Goal: Communication & Community: Answer question/provide support

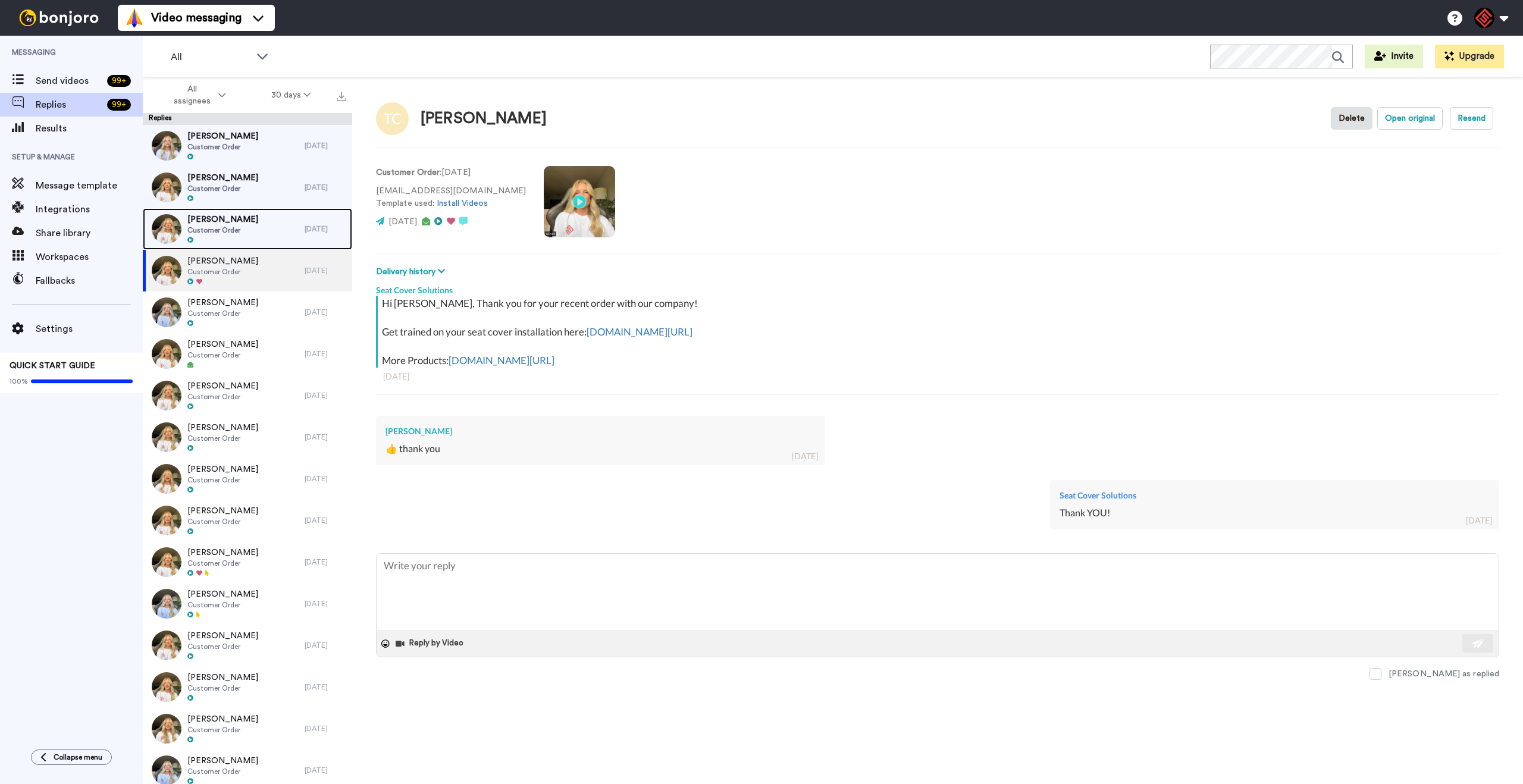
click at [286, 237] on div "[PERSON_NAME] Customer Order" at bounding box center [224, 229] width 162 height 41
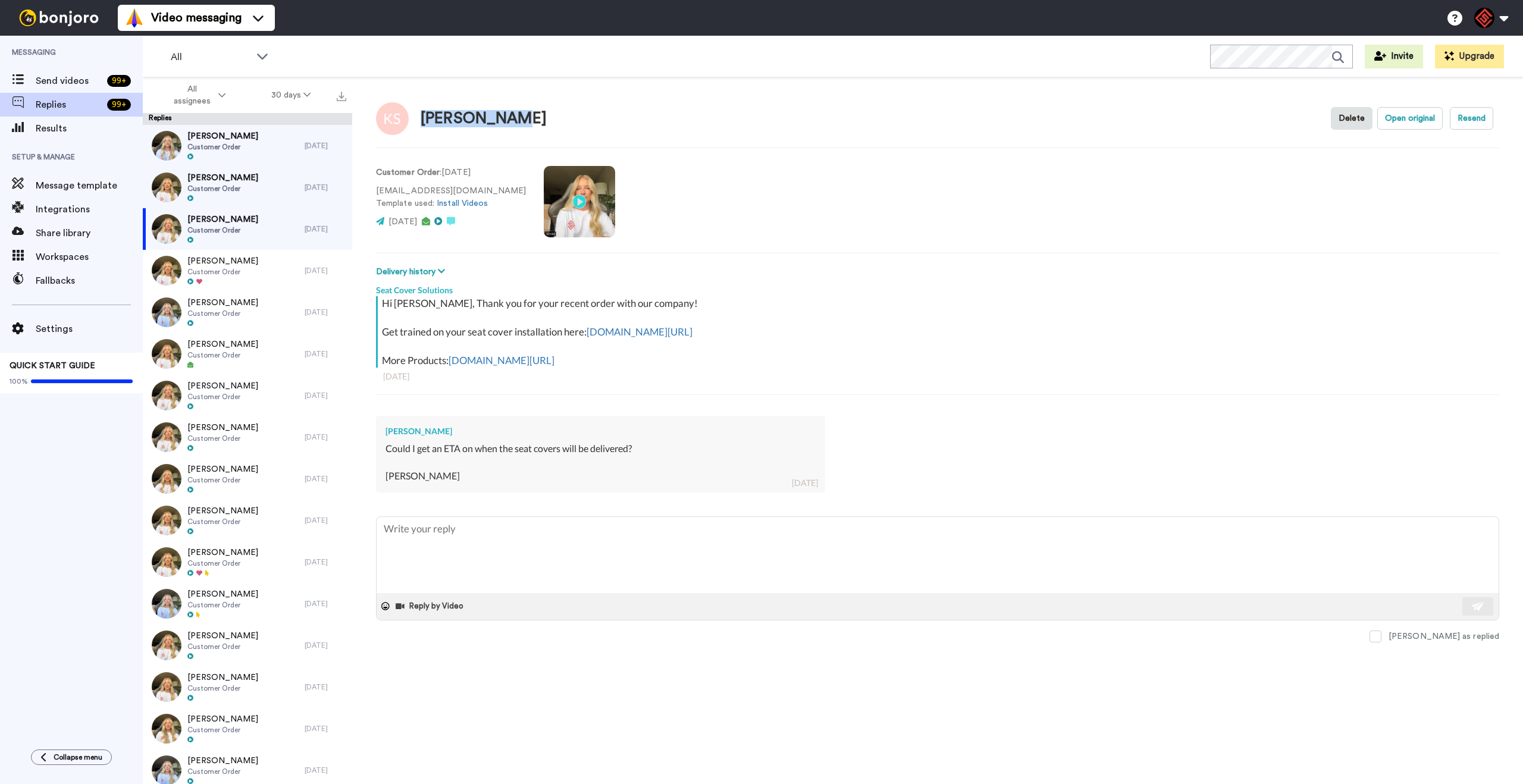
drag, startPoint x: 502, startPoint y: 120, endPoint x: 420, endPoint y: 122, distance: 82.0
click at [420, 122] on div "[PERSON_NAME] Delete Open original Resend" at bounding box center [937, 118] width 1123 height 34
copy div "[PERSON_NAME]"
drag, startPoint x: 509, startPoint y: 558, endPoint x: 505, endPoint y: 552, distance: 7.2
click at [507, 555] on textarea at bounding box center [938, 555] width 1122 height 76
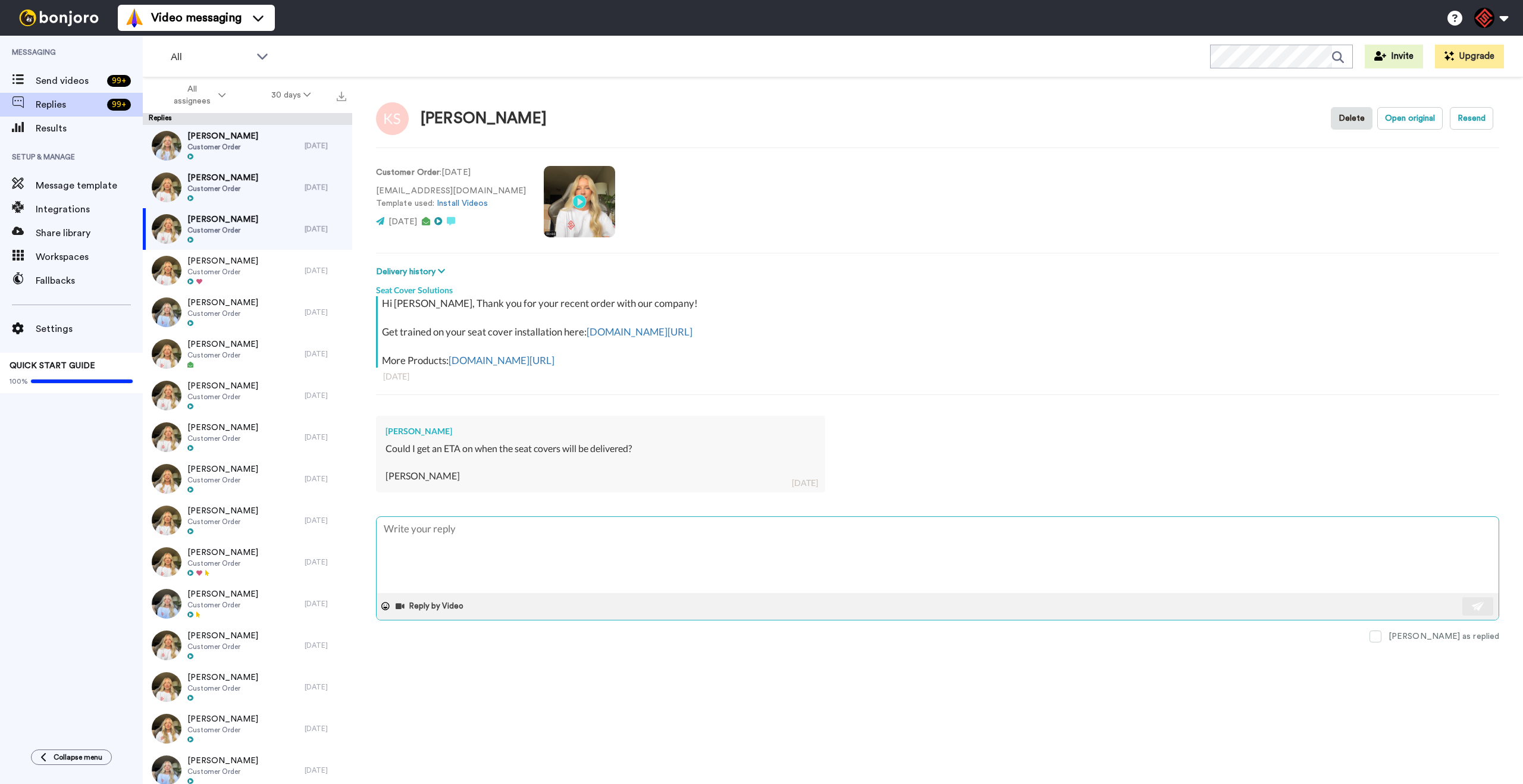
type textarea "x"
type textarea "H"
type textarea "x"
type textarea "Hy"
type textarea "x"
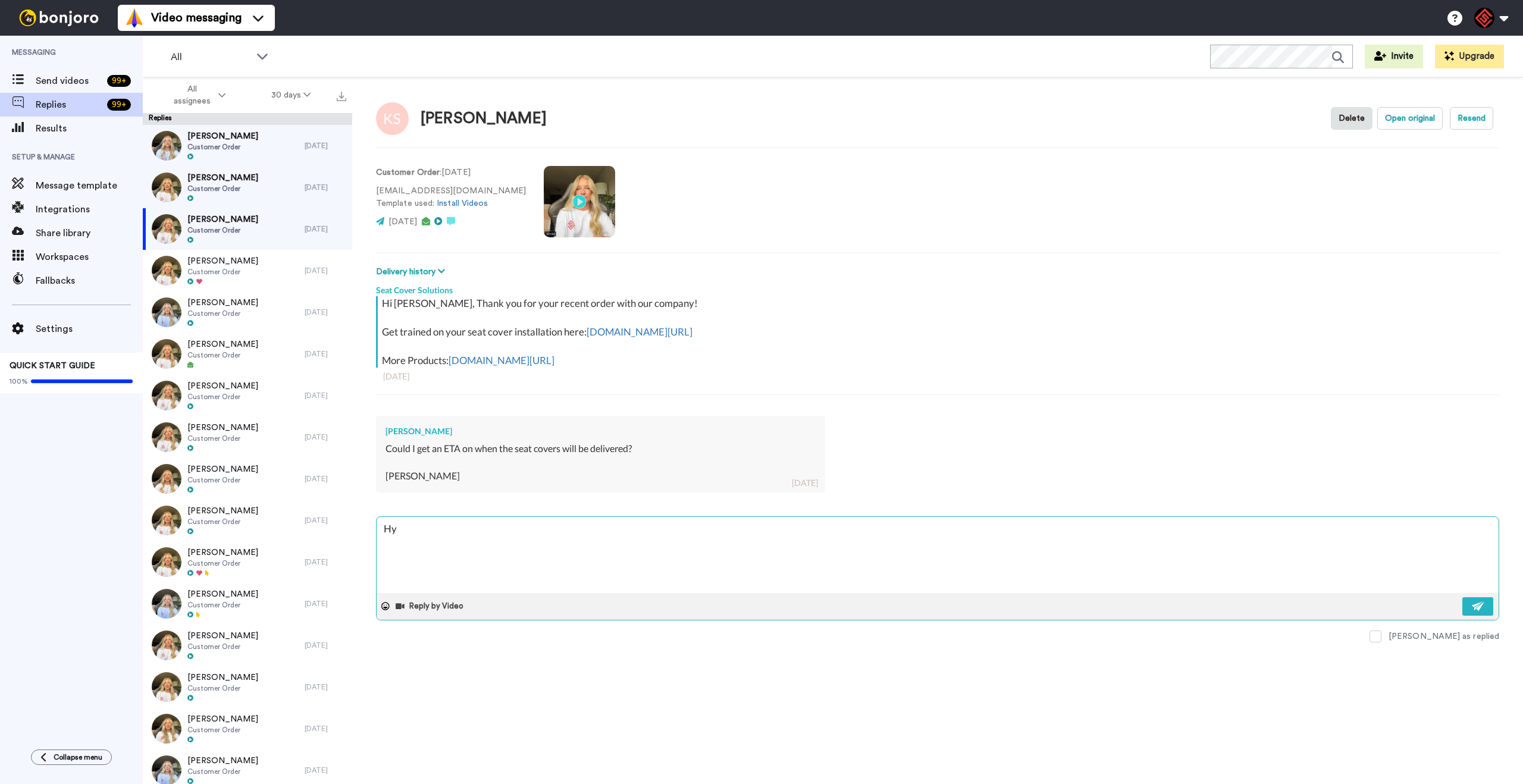
type textarea "H"
type textarea "x"
type textarea "He"
type textarea "x"
type textarea "Hey"
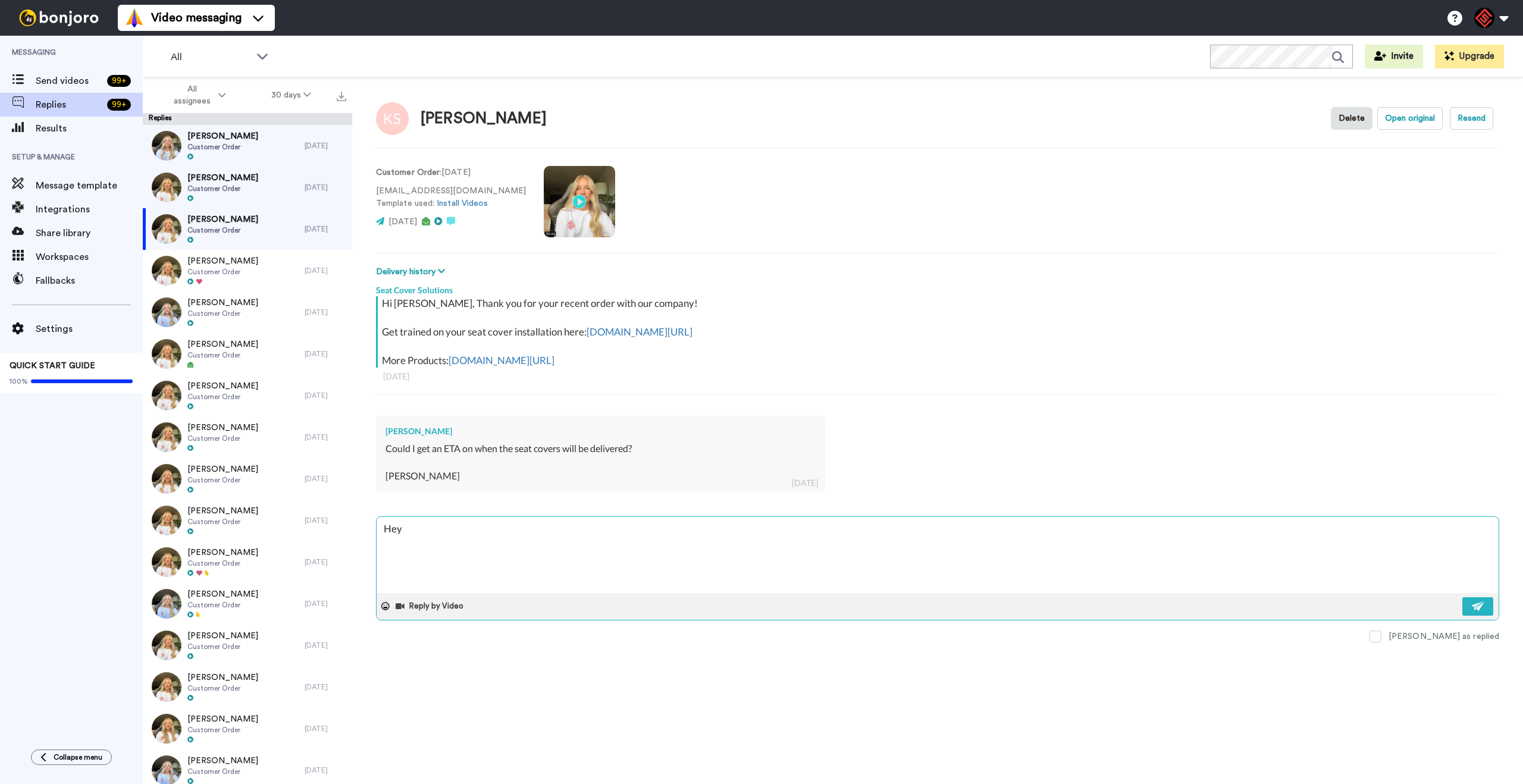
type textarea "x"
type textarea "Hey"
type textarea "x"
type textarea "Hey K"
type textarea "x"
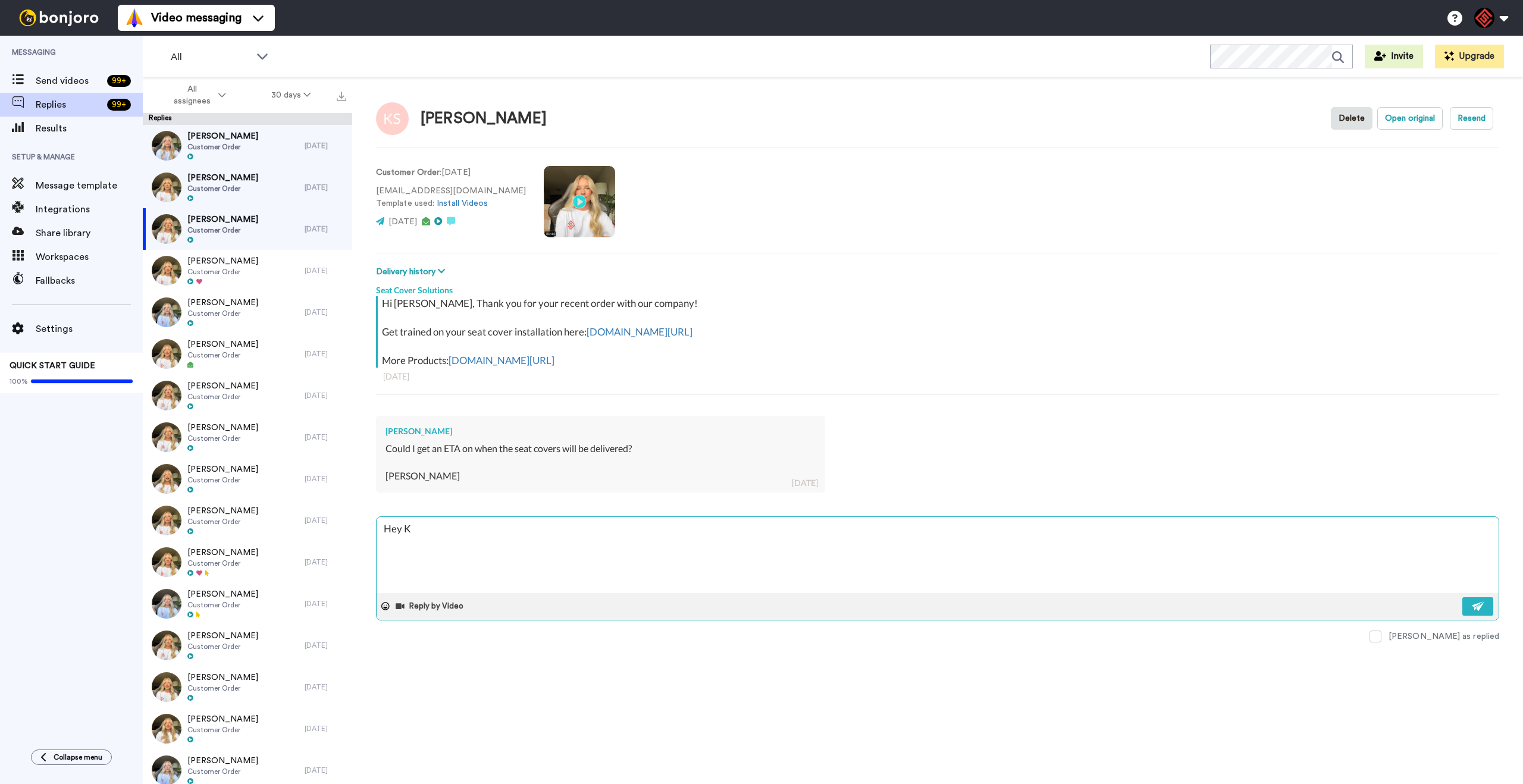
type textarea "Hey [PERSON_NAME]"
type textarea "x"
type textarea "Hey [PERSON_NAME]"
type textarea "x"
type textarea "Hey [PERSON_NAME]"
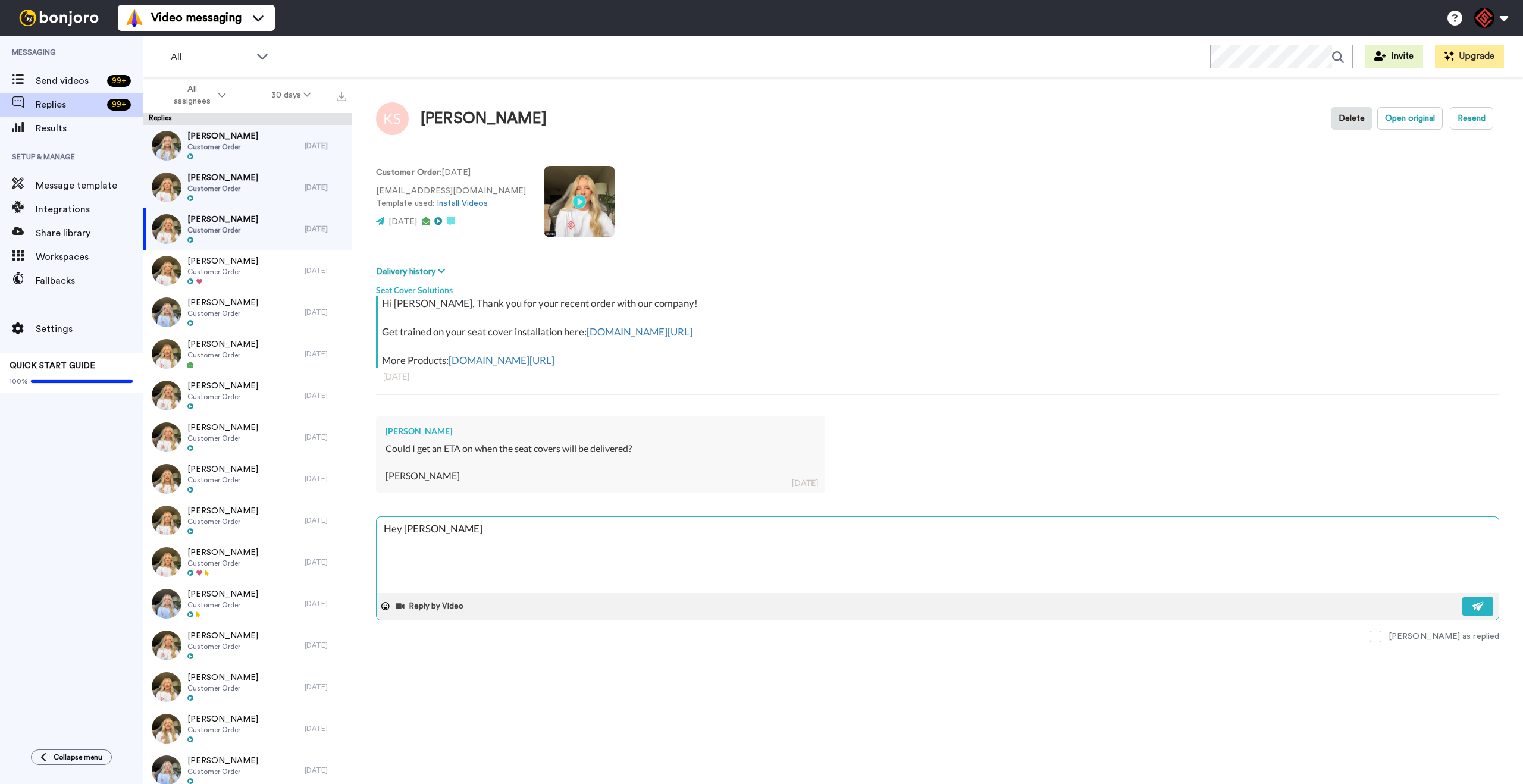
type textarea "x"
type textarea "Hey [PERSON_NAME],"
type textarea "x"
type textarea "Hey [PERSON_NAME],"
type textarea "x"
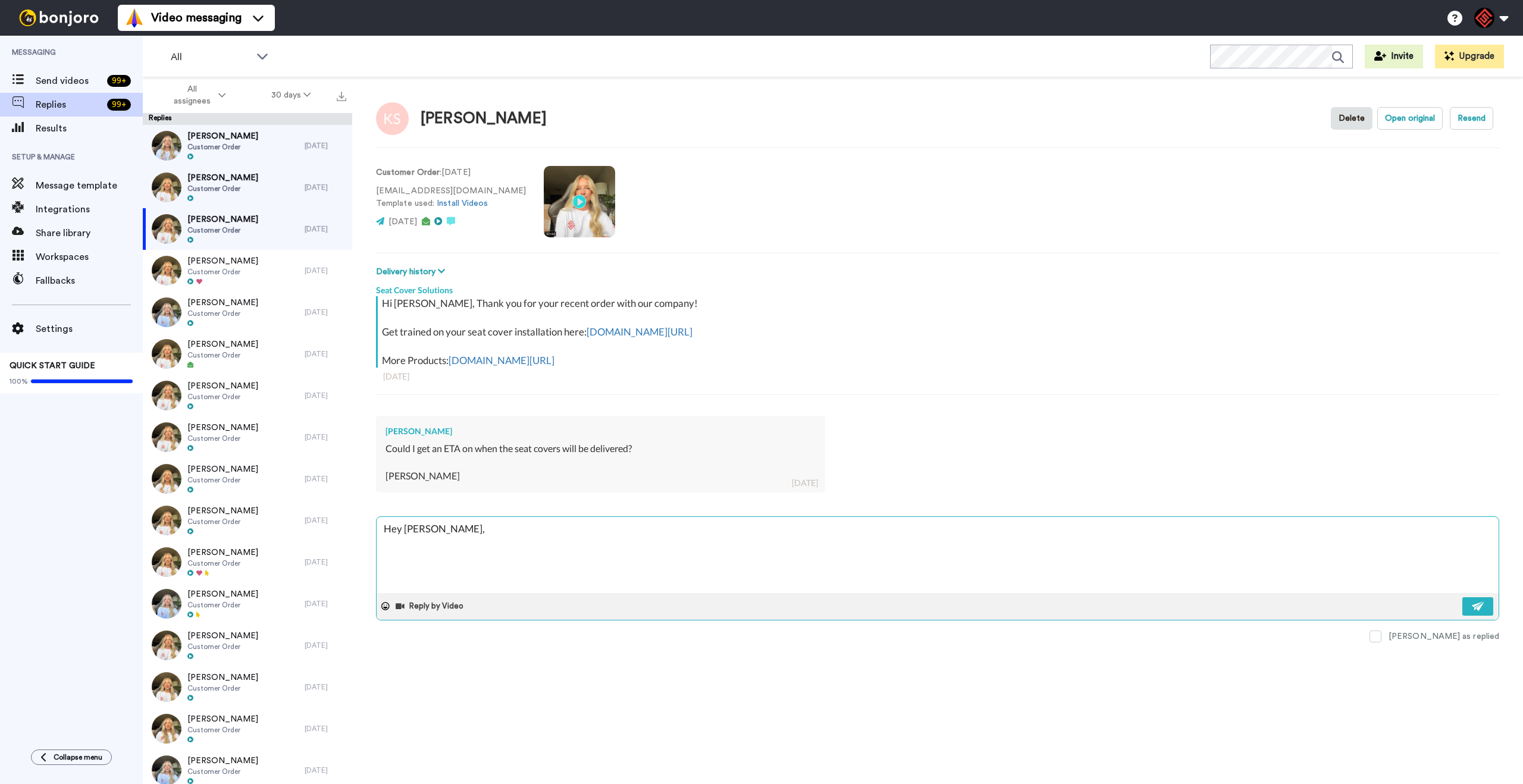
type textarea "Hey [PERSON_NAME],"
type textarea "x"
type textarea "Hey [PERSON_NAME], T"
type textarea "x"
type textarea "Hey [PERSON_NAME], Th"
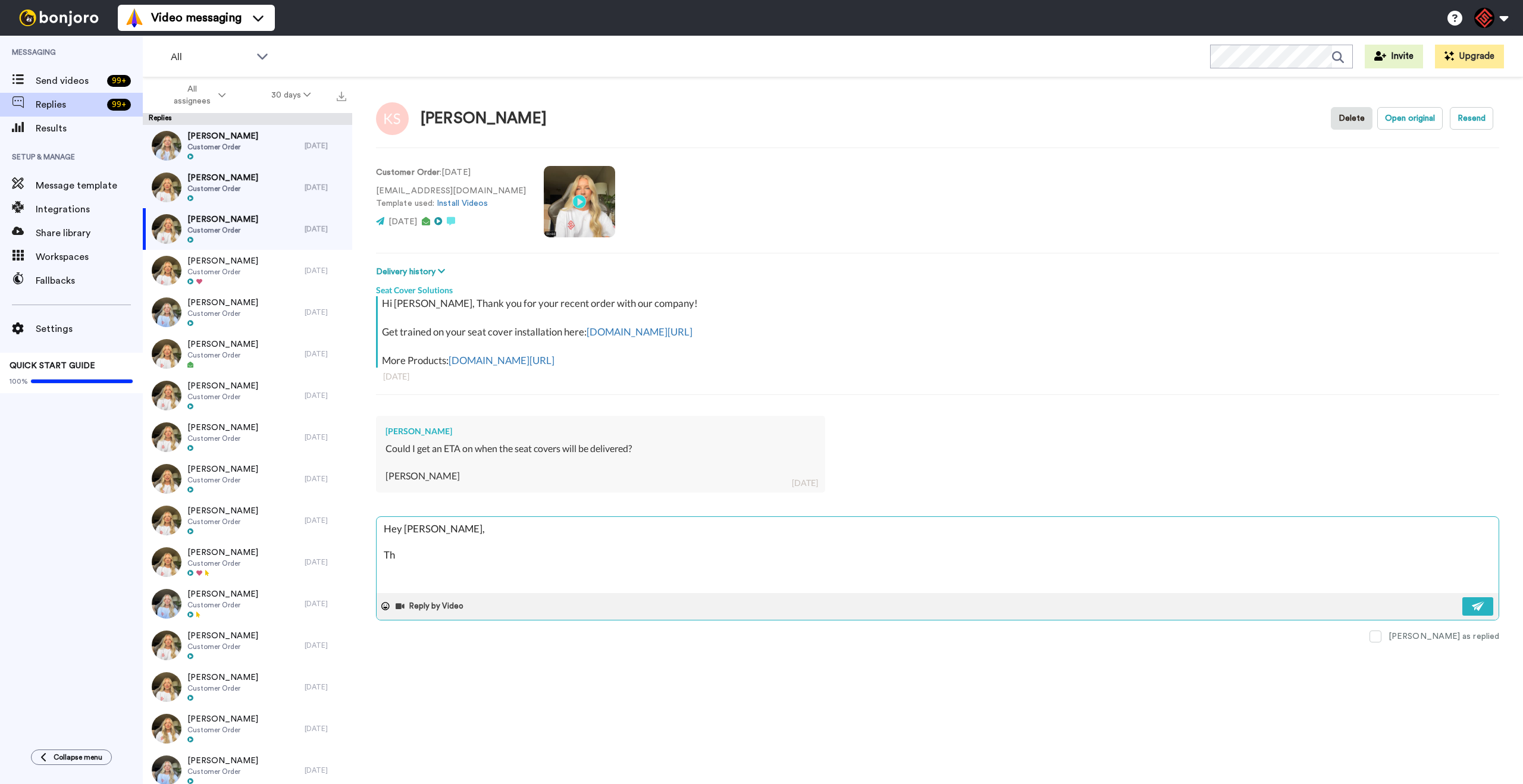
type textarea "x"
type textarea "Hey [PERSON_NAME], Tha"
type textarea "x"
type textarea "Hey [PERSON_NAME], Than"
type textarea "x"
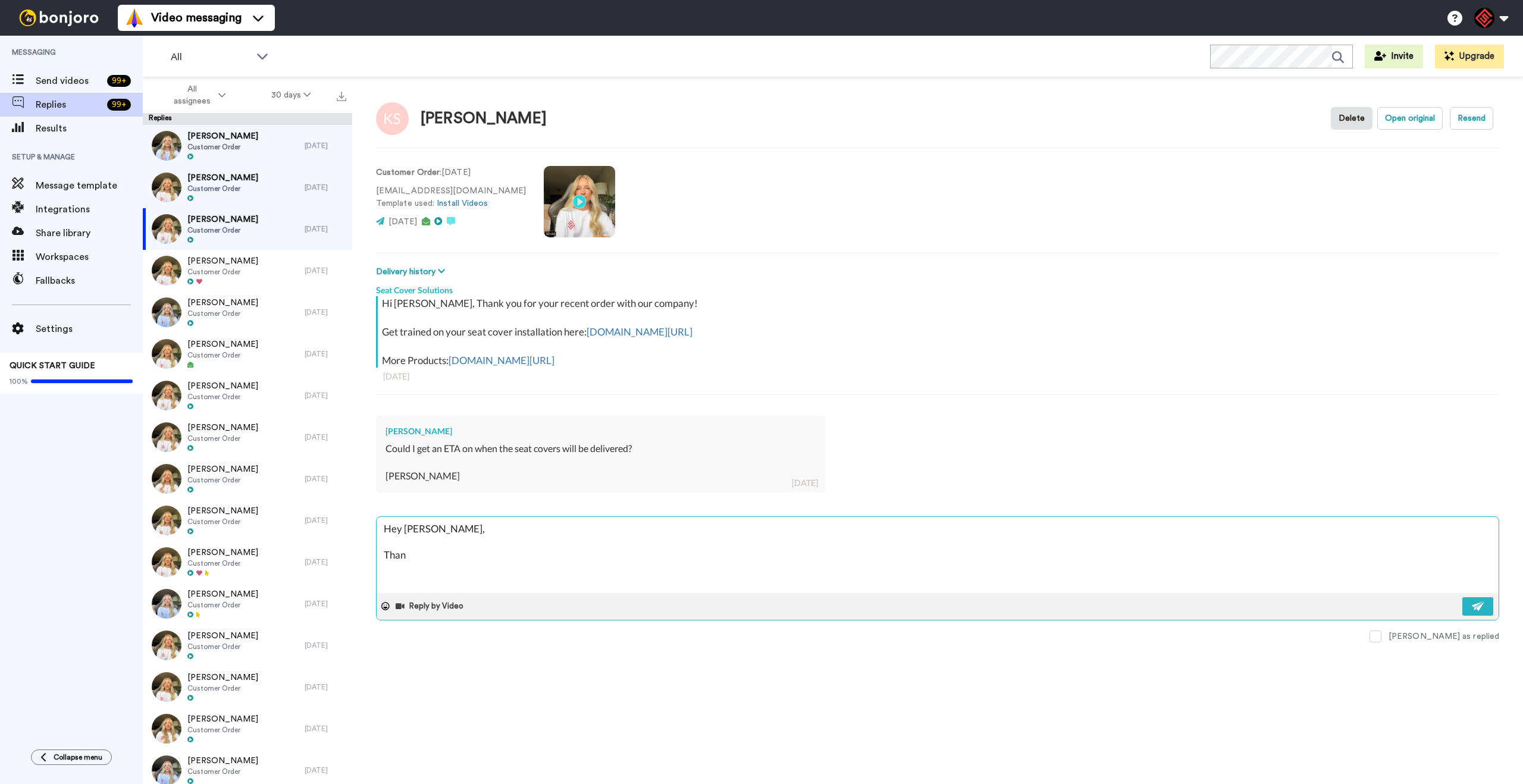
type textarea "Hey [PERSON_NAME], Thank"
type textarea "x"
type textarea "Hey [PERSON_NAME], Thank"
type textarea "x"
type textarea "Hey [PERSON_NAME], Thank y"
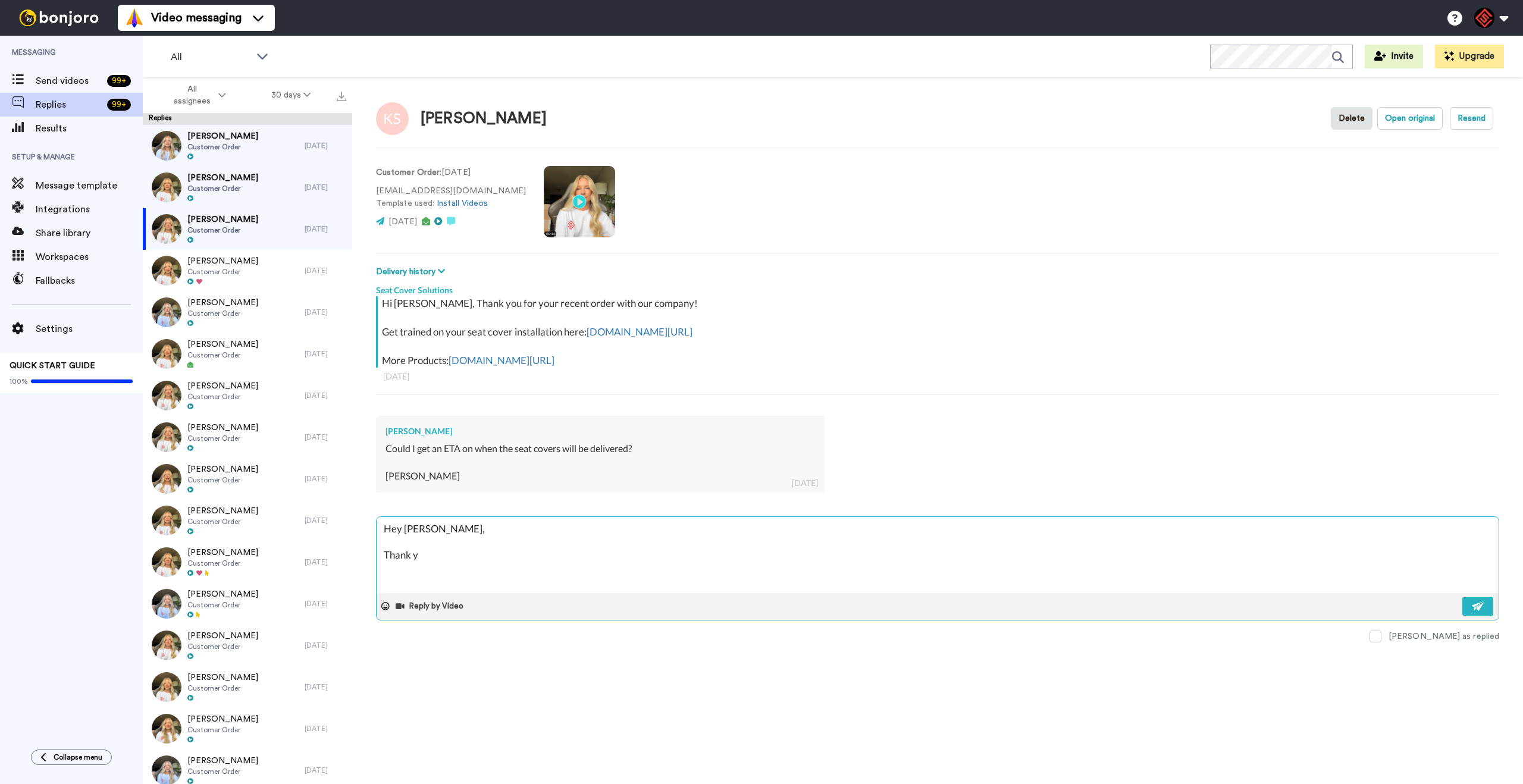
type textarea "x"
type textarea "Hey [PERSON_NAME], Thank yo"
type textarea "x"
type textarea "Hey [PERSON_NAME], Thank you"
type textarea "x"
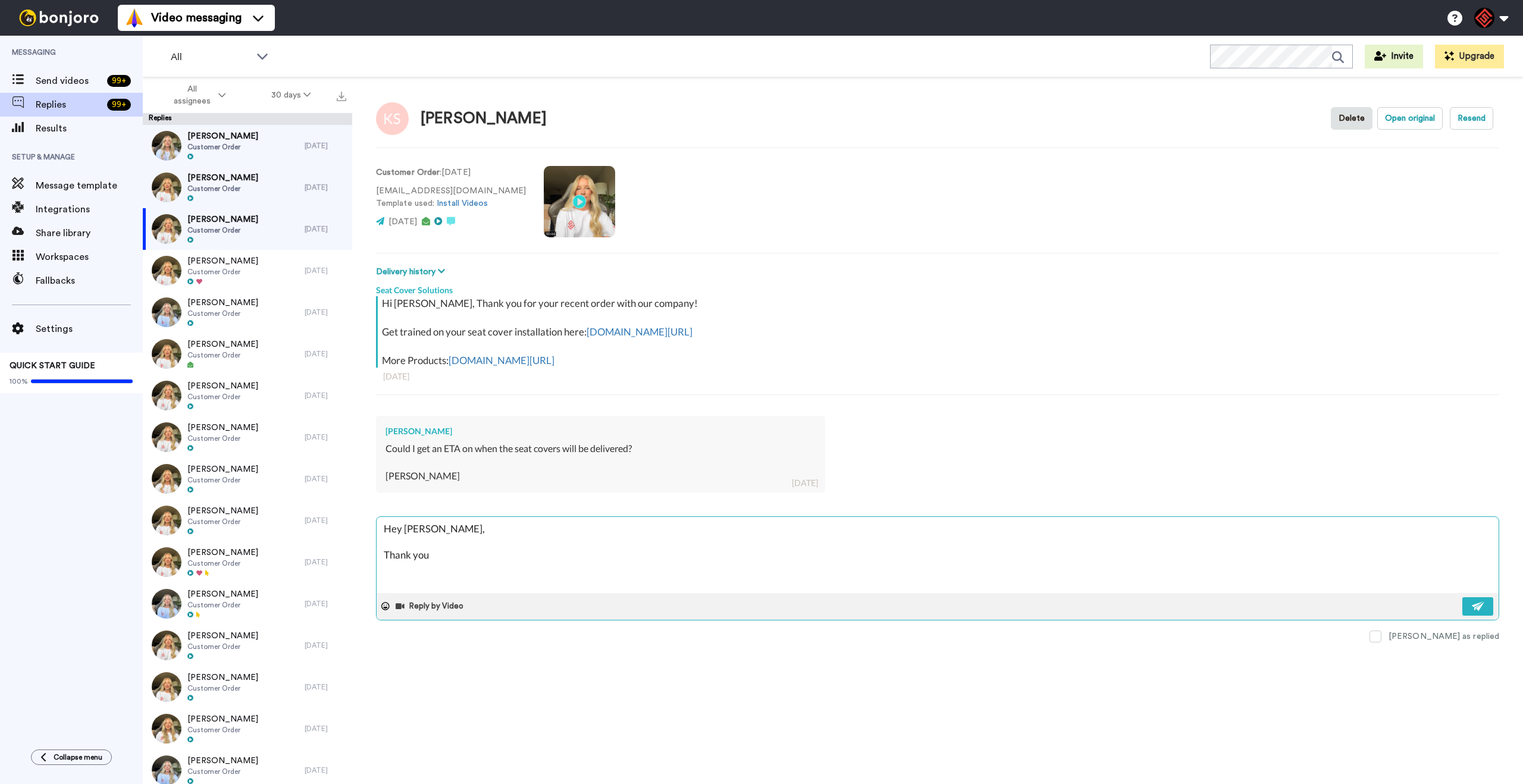
type textarea "Hey [PERSON_NAME], Thank you"
type textarea "x"
type textarea "Hey [PERSON_NAME], Thank you f"
type textarea "x"
type textarea "Hey [PERSON_NAME], Thank you fo"
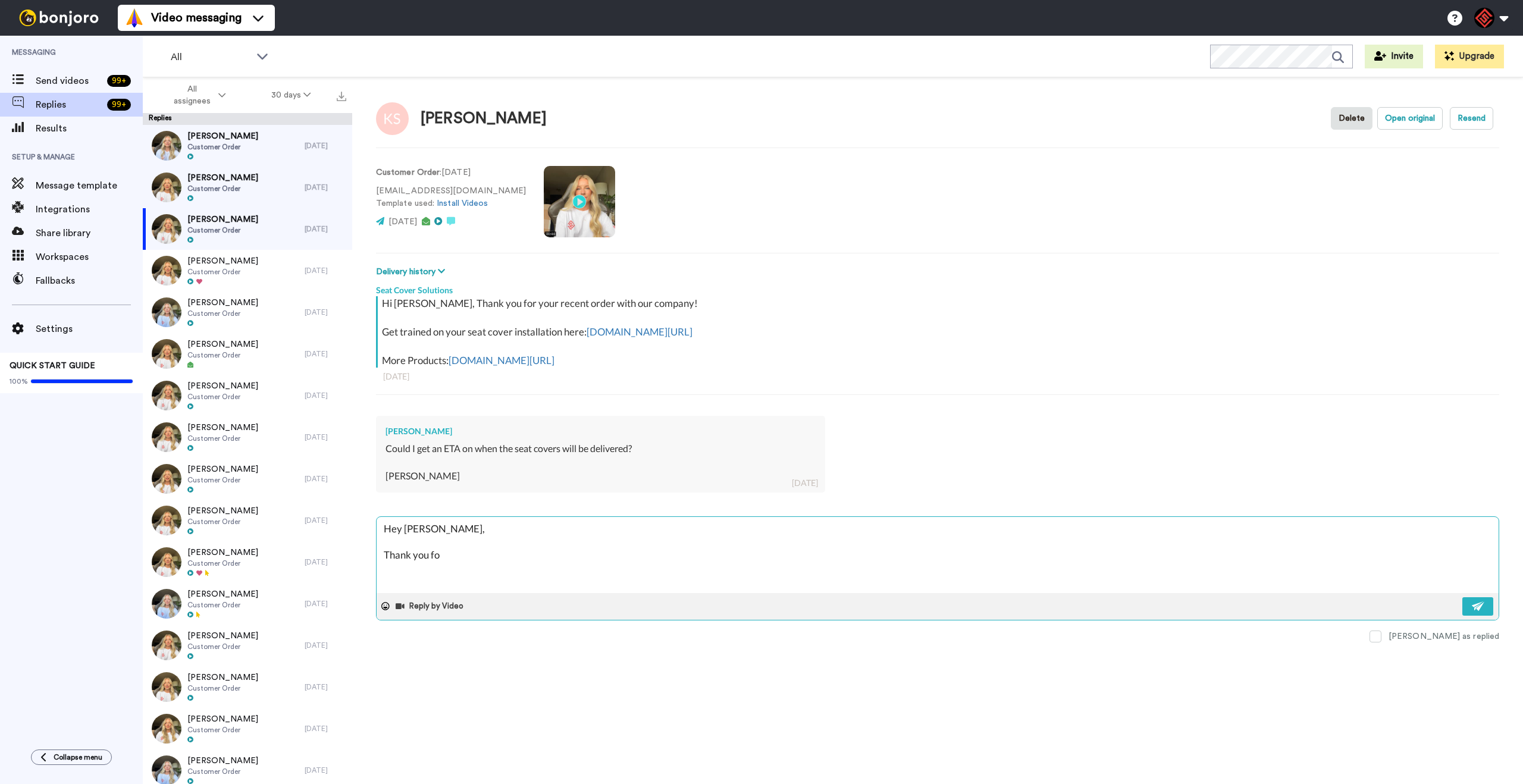
type textarea "x"
type textarea "Hey [PERSON_NAME], Thank you for"
type textarea "x"
type textarea "Hey [PERSON_NAME], Thank you for"
type textarea "x"
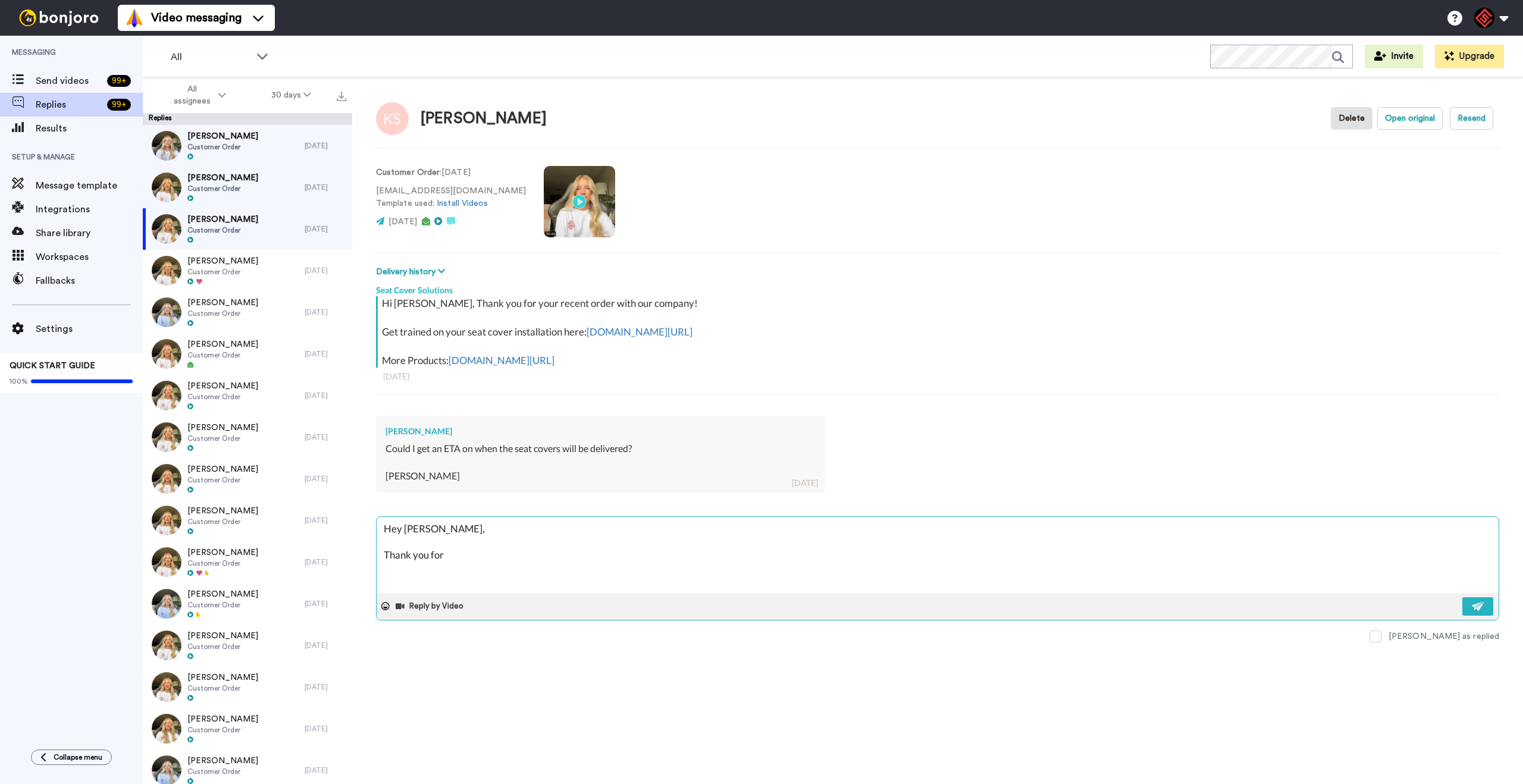
type textarea "Hey [PERSON_NAME], Thank you for r"
type textarea "x"
type textarea "Hey [PERSON_NAME], Thank you for re"
type textarea "x"
type textarea "Hey [PERSON_NAME], Thank you for [PERSON_NAME]"
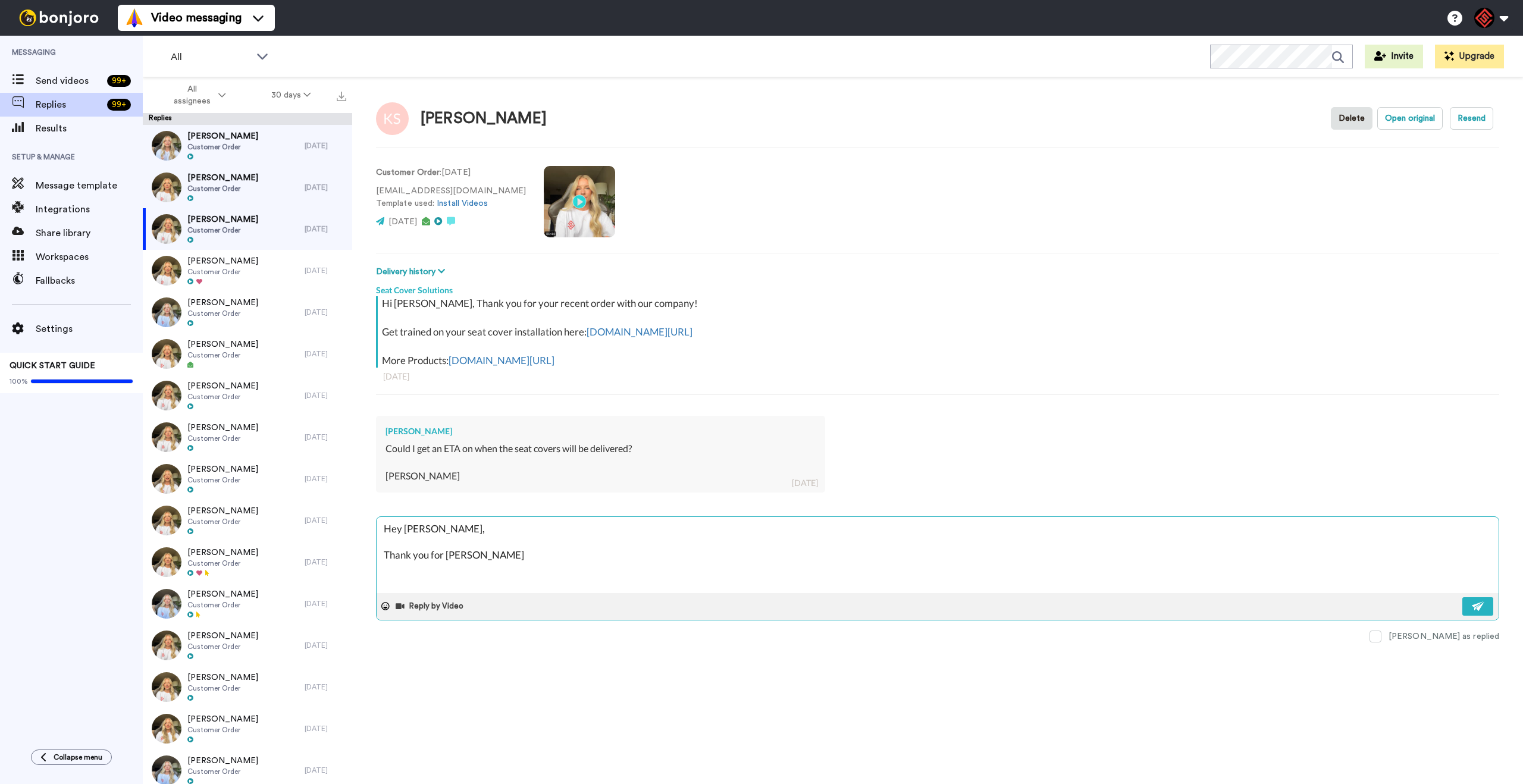
type textarea "x"
type textarea "Hey [PERSON_NAME], Thank you for reah"
type textarea "x"
type textarea "Hey [PERSON_NAME], Thank you for reahc"
type textarea "x"
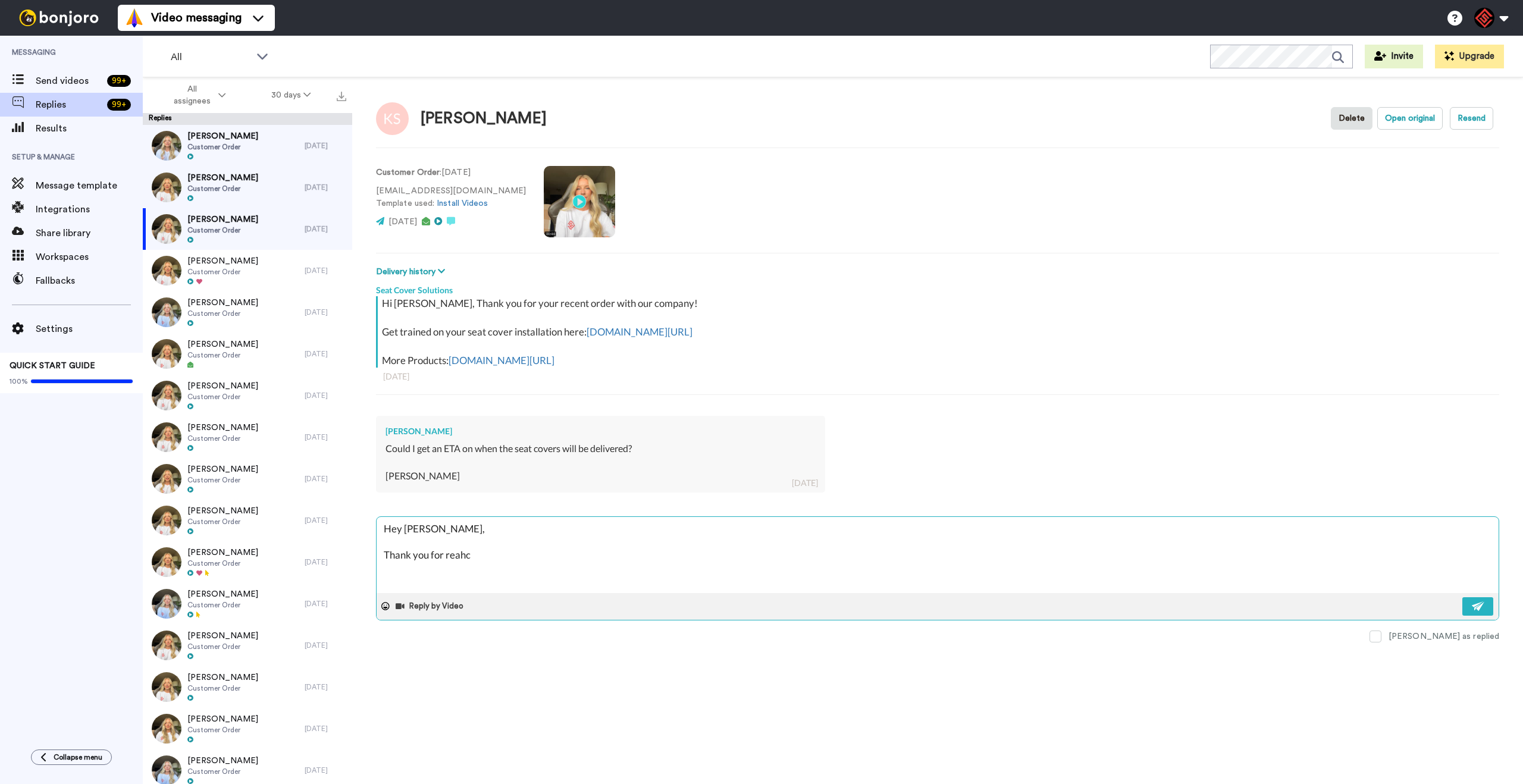
type textarea "Hey [PERSON_NAME], Thank you for reahci"
type textarea "x"
type textarea "Hey [PERSON_NAME], Thank you for reahcin"
type textarea "x"
type textarea "Hey [PERSON_NAME], Thank you for reahcing"
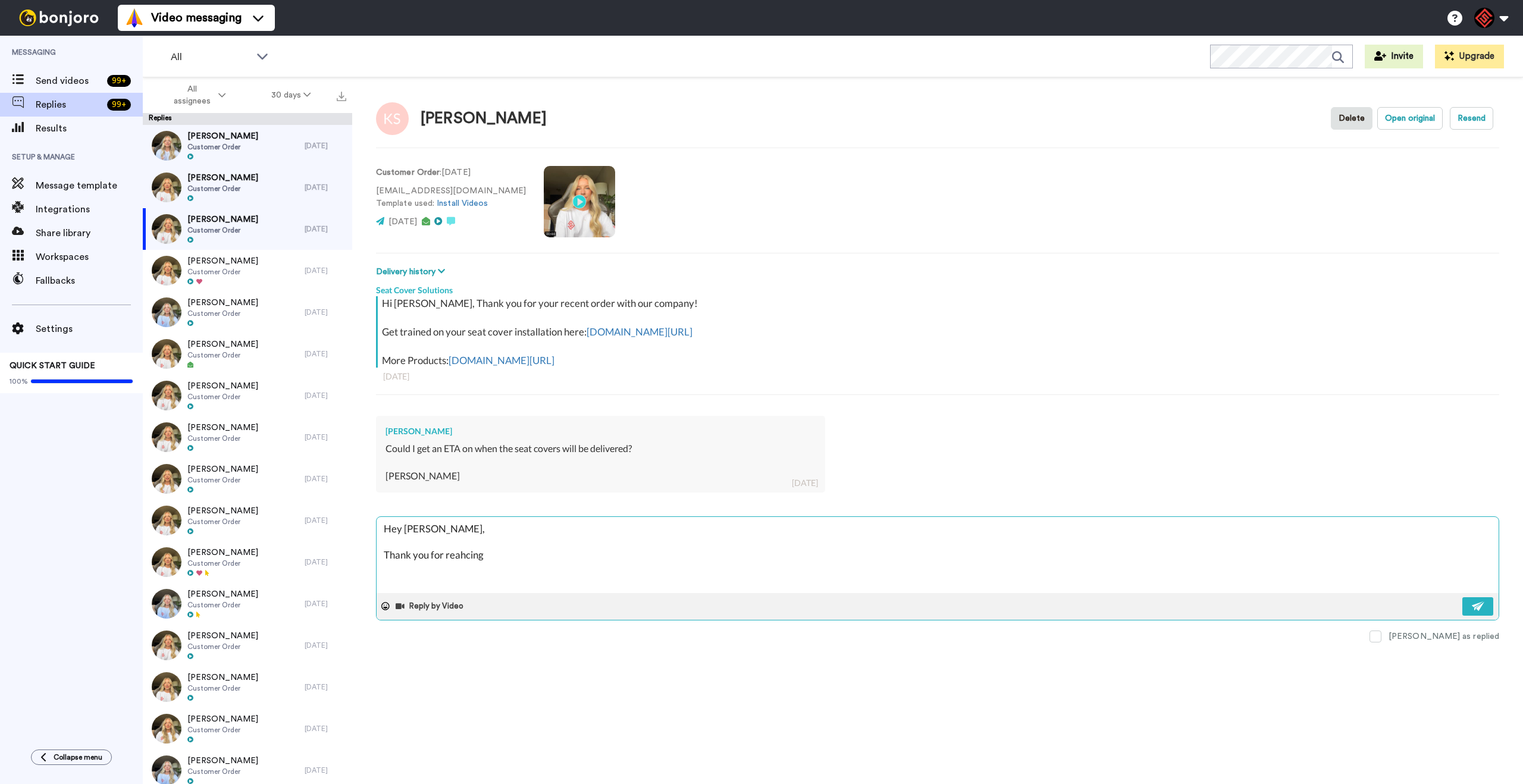
type textarea "x"
type textarea "Hey [PERSON_NAME], Thank you for reahcing"
type textarea "x"
type textarea "Hey [PERSON_NAME], Thank you for reahcing o"
type textarea "x"
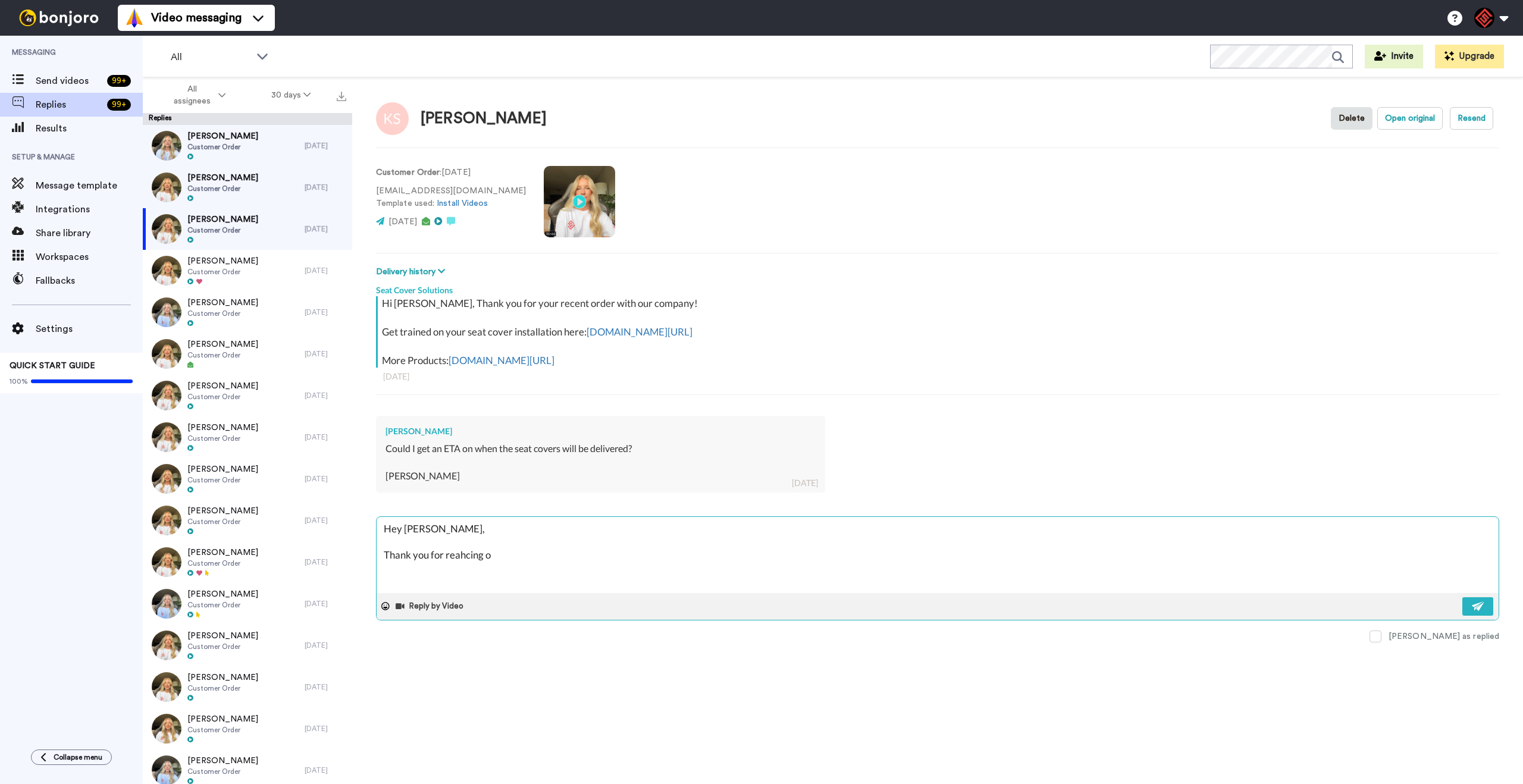
type textarea "Hey [PERSON_NAME], Thank you for reahcing ou"
type textarea "x"
type textarea "Hey [PERSON_NAME], Thank you for reahcing out"
type textarea "x"
type textarea "Hey [PERSON_NAME], Thank you for reahcing out!"
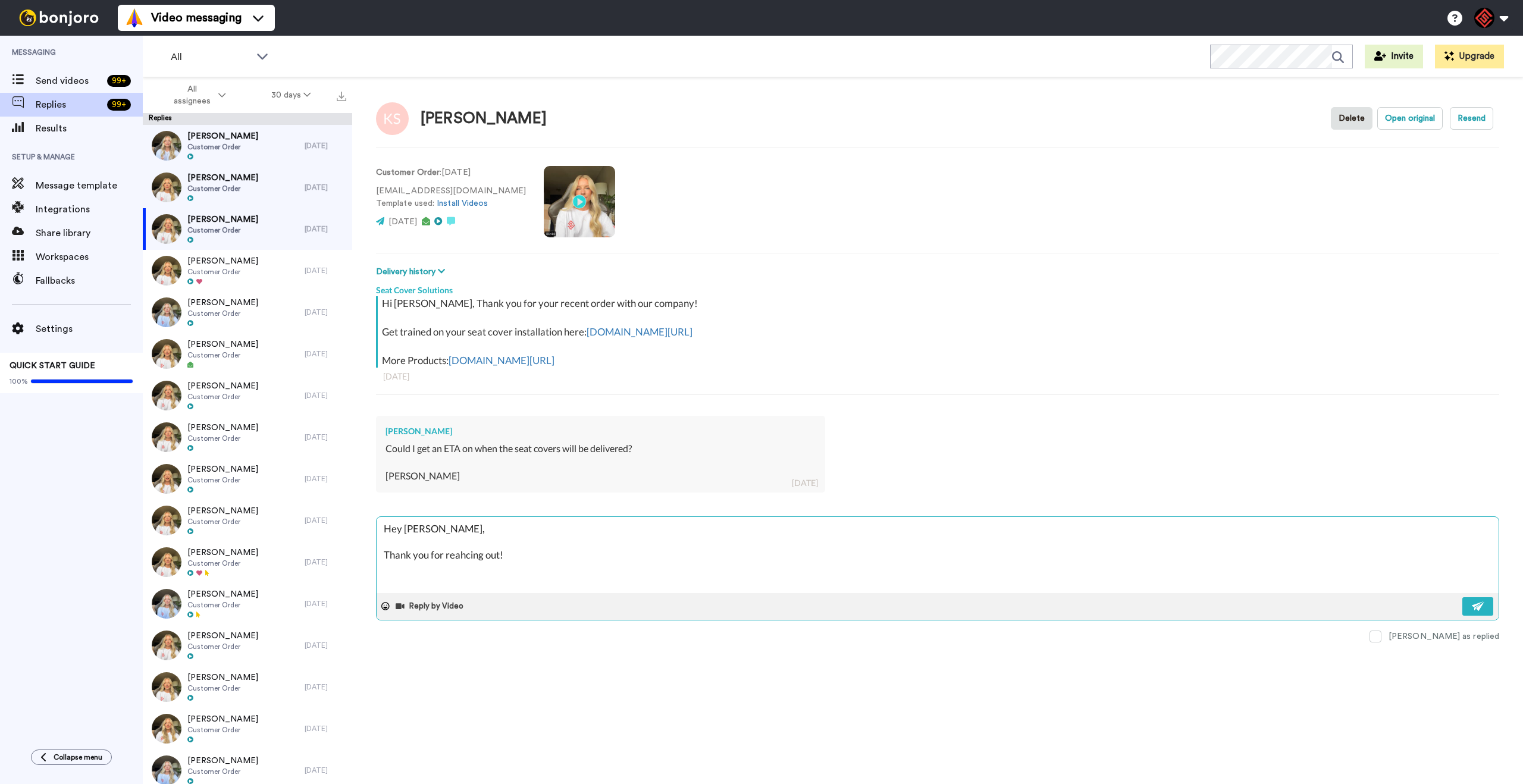
type textarea "x"
type textarea "Hey [PERSON_NAME], Thank you for reahcing out!"
type textarea "x"
type textarea "Hey [PERSON_NAME], Thank you for reahcing out! T"
type textarea "x"
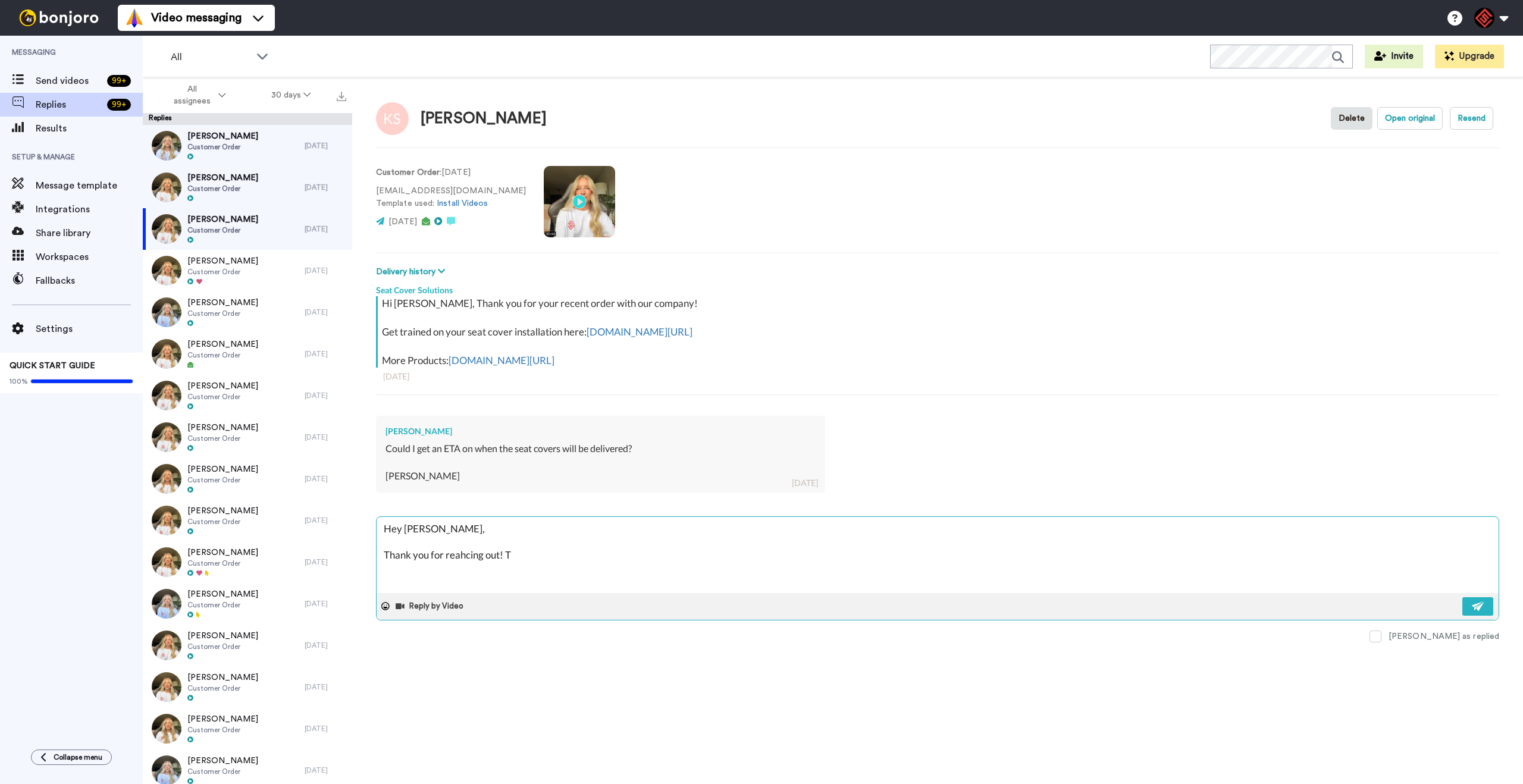
type textarea "Hey [PERSON_NAME], Thank you for reahcing out! Th"
type textarea "x"
type textarea "Hey [PERSON_NAME], Thank you for reahcing out! The"
type textarea "x"
type textarea "Hey [PERSON_NAME], Thank you for reahcing out! The"
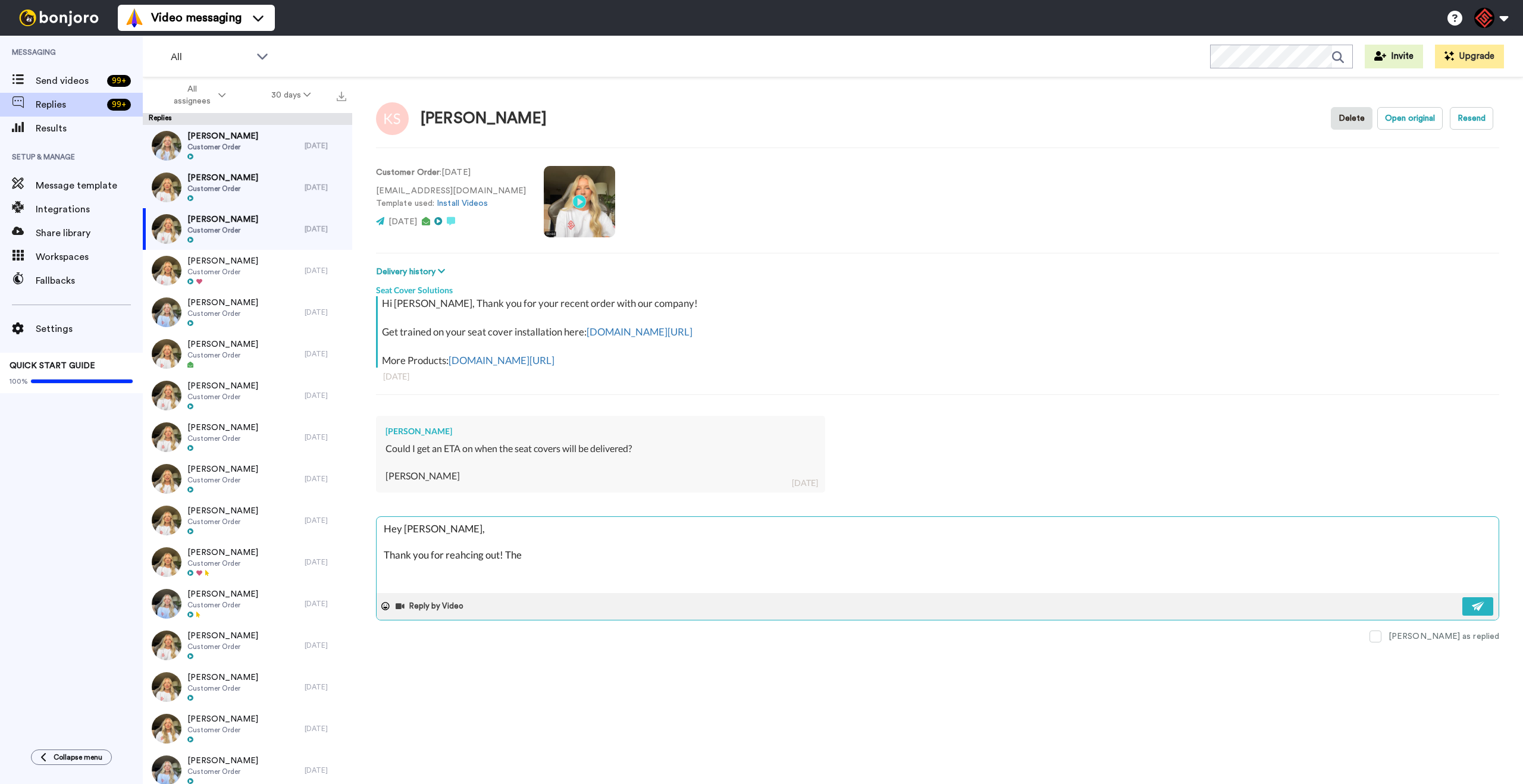
type textarea "x"
type textarea "Hey [PERSON_NAME], Thank you for reahcing out! The b"
type textarea "x"
type textarea "Hey [PERSON_NAME], Thank you for reahcing out! The bl"
type textarea "x"
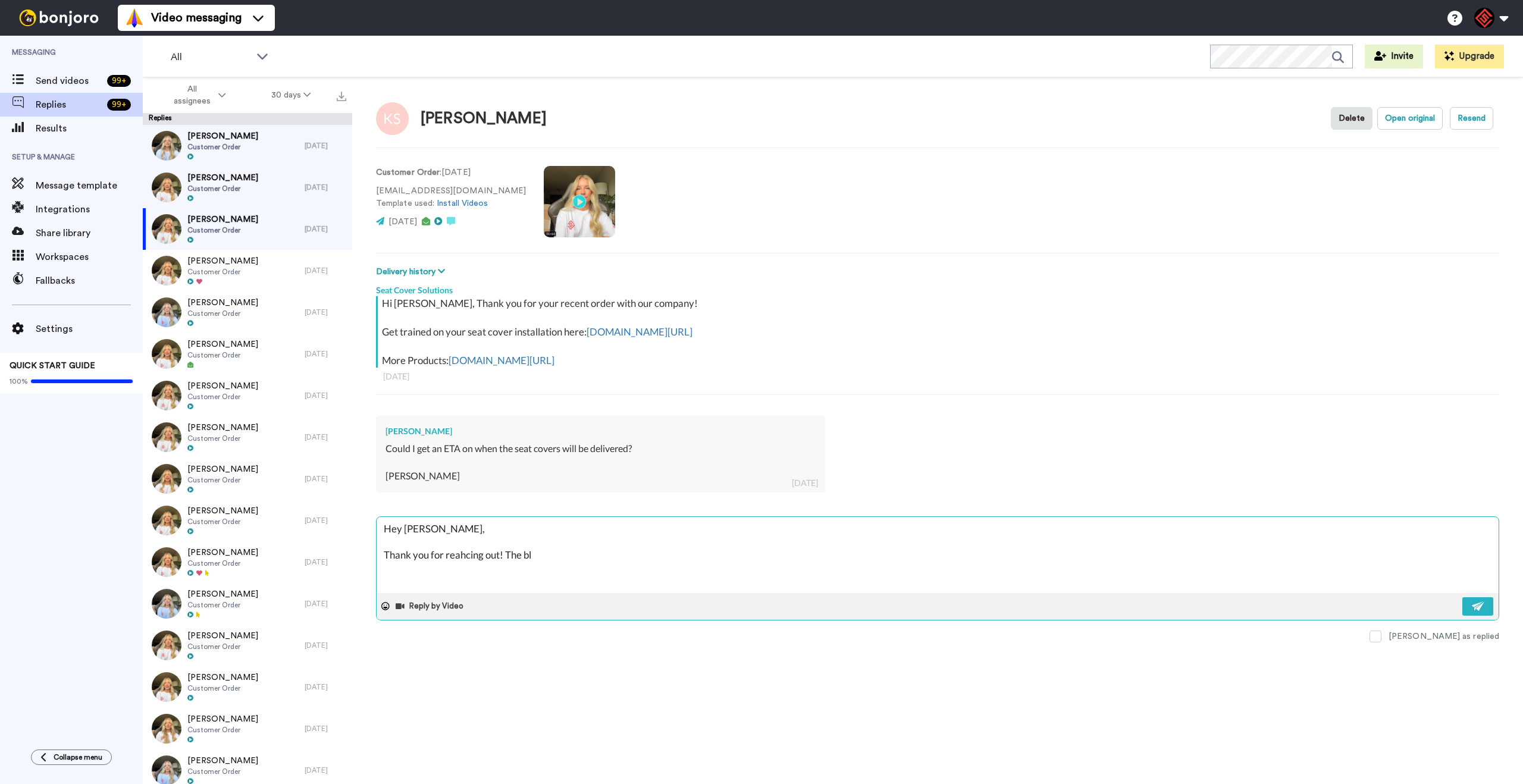
type textarea "Hey [PERSON_NAME], Thank you for reahcing out! The bla"
type textarea "x"
type textarea "Hey [PERSON_NAME], Thank you for reahcing out! The blac"
type textarea "x"
type textarea "Hey [PERSON_NAME], Thank you for reahcing out! The black"
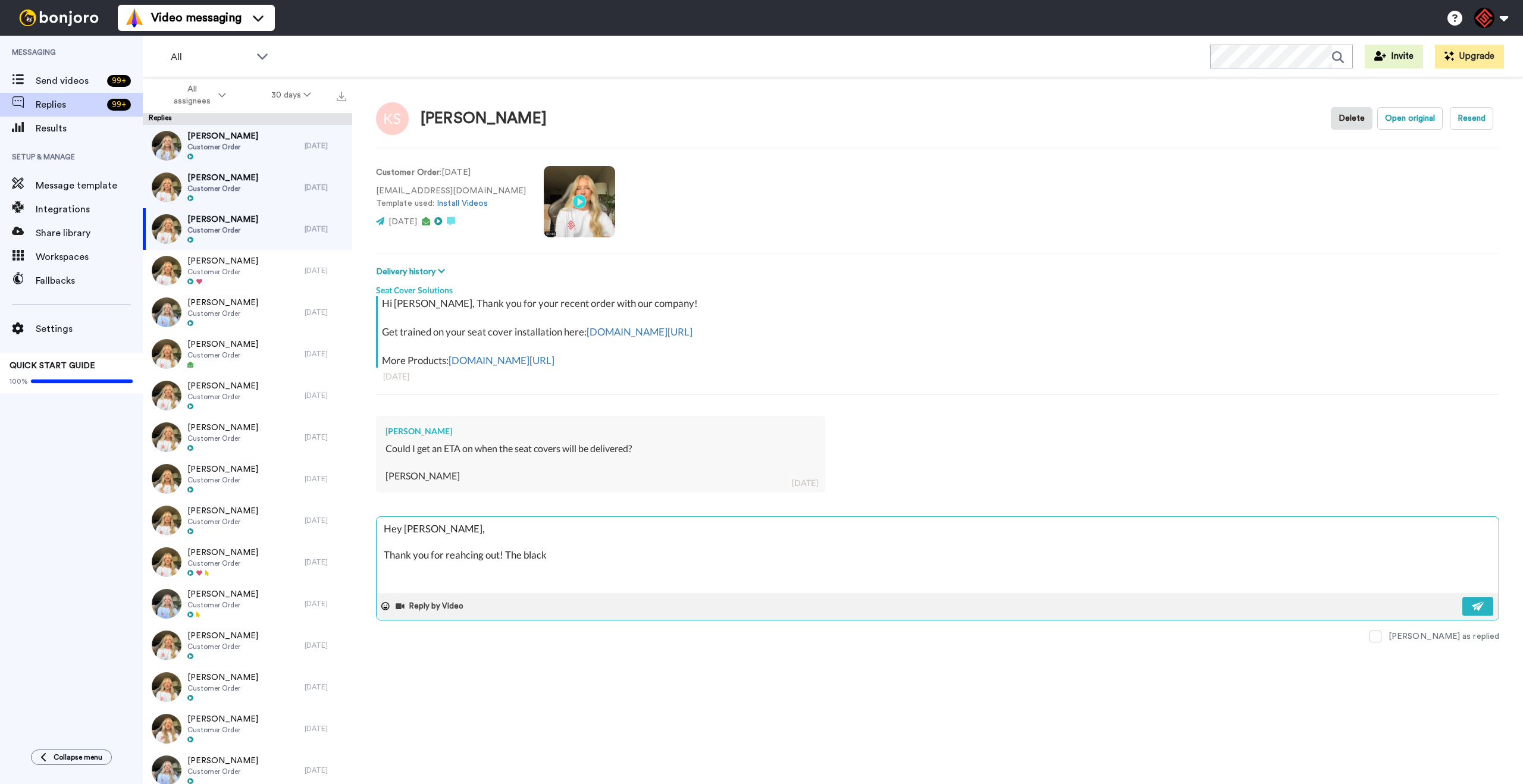
type textarea "x"
type textarea "Hey [PERSON_NAME], Thank you for reahcing out! The black"
type textarea "x"
type textarea "Hey [PERSON_NAME], Thank you for reahcing out! The black a"
type textarea "x"
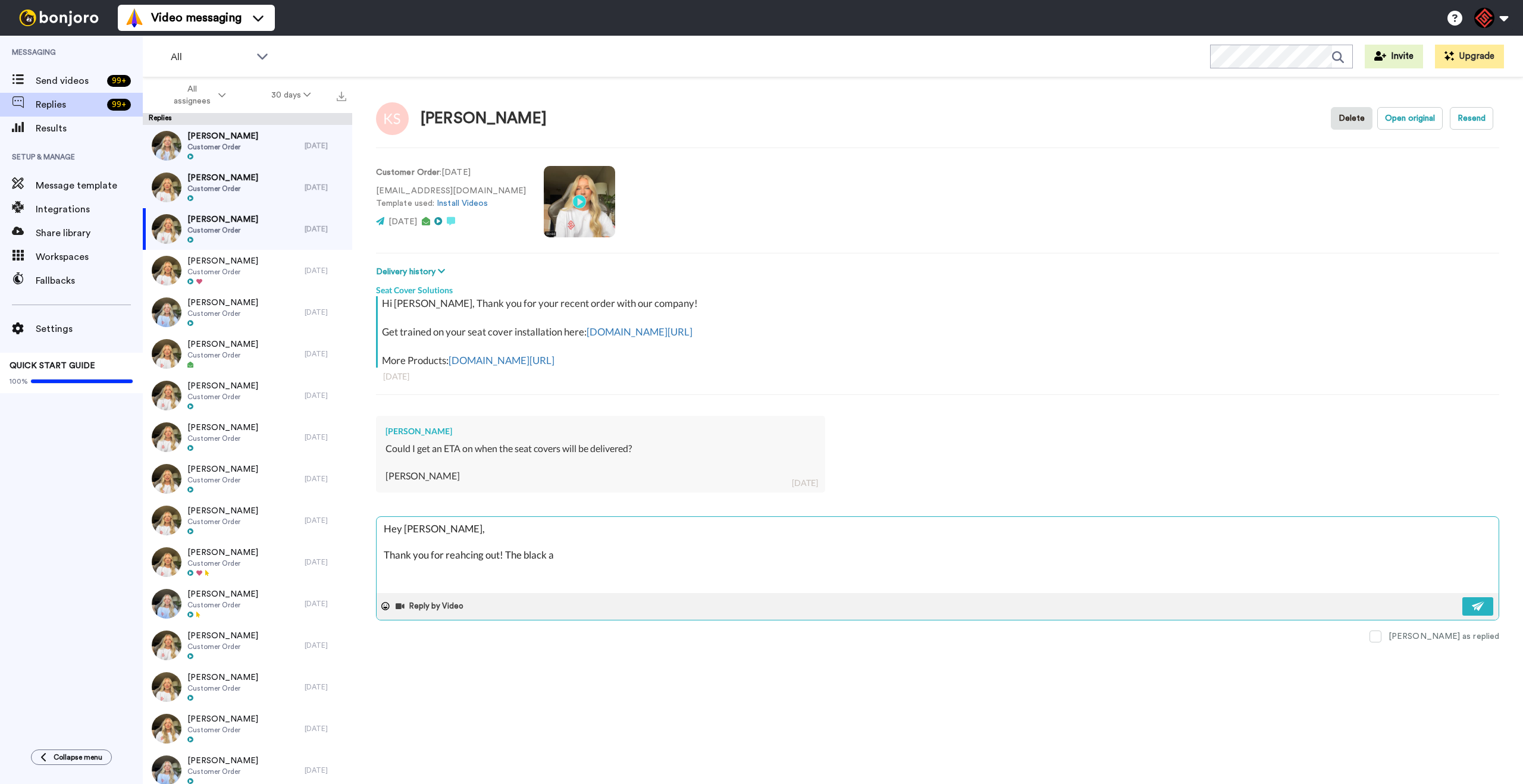
type textarea "Hey [PERSON_NAME], Thank you for reahcing out! The black ad"
type textarea "x"
type textarea "Hey [PERSON_NAME], Thank you for reahcing out! The black adn"
type textarea "x"
type textarea "Hey [PERSON_NAME], Thank you for reahcing out! The black adn"
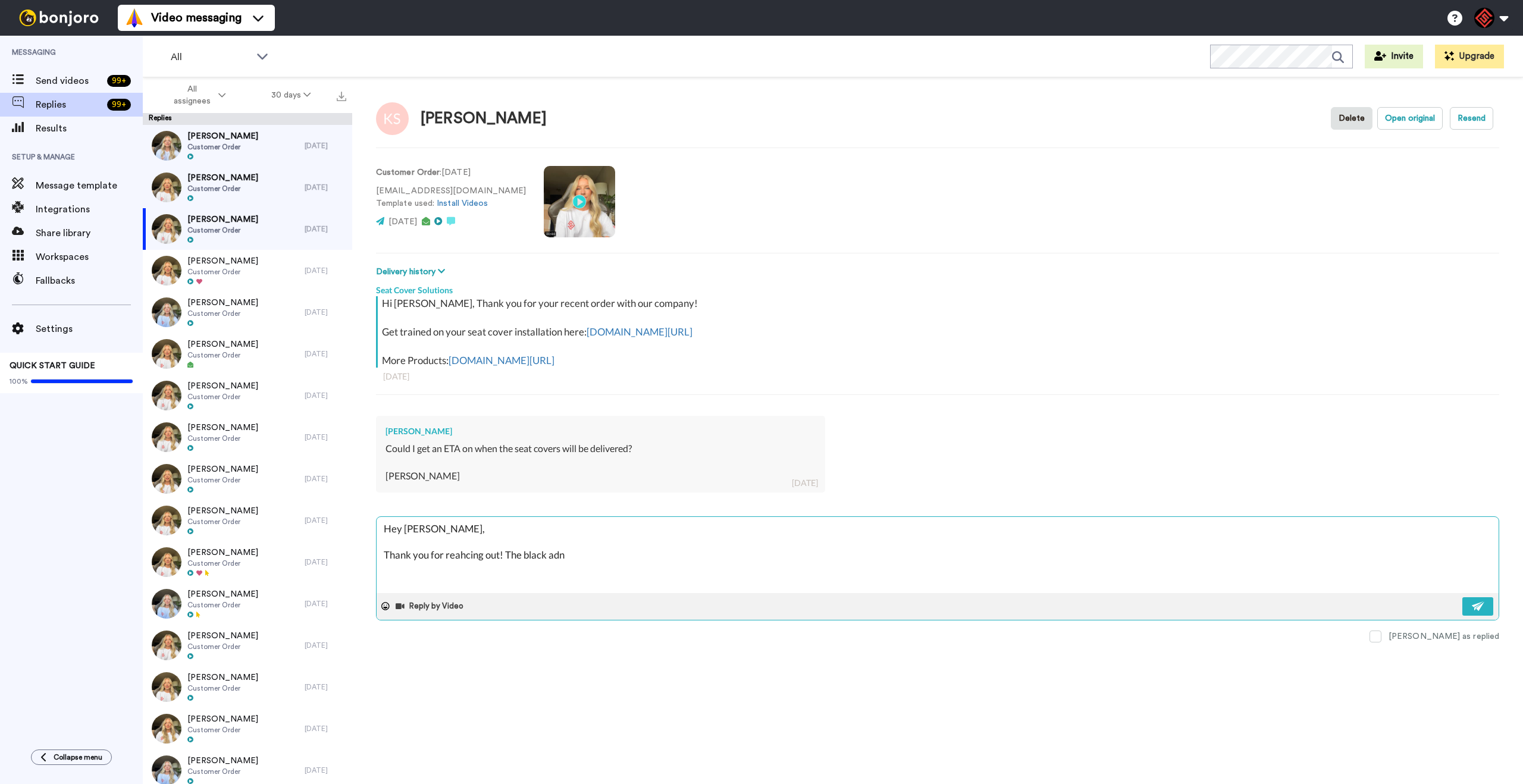
type textarea "x"
type textarea "Hey [PERSON_NAME], Thank you for reahcing out! The black adn g"
type textarea "x"
type textarea "Hey [PERSON_NAME], Thank you for reahcing out! The black adn gr"
type textarea "x"
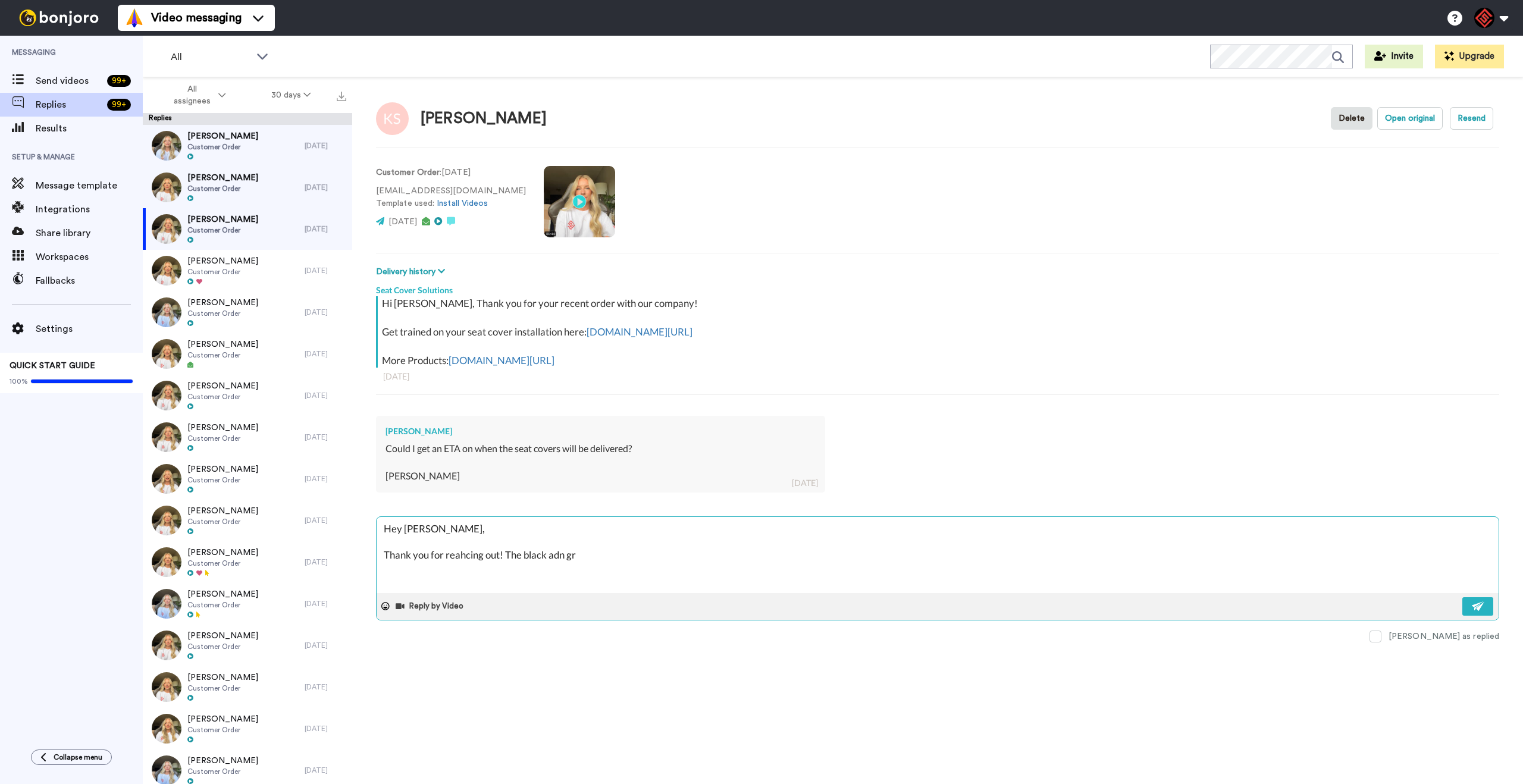
type textarea "Hey [PERSON_NAME], Thank you for reahcing out! The black adn gre"
type textarea "x"
type textarea "Hey [PERSON_NAME], Thank you for reahcing out! The black adn grey"
type textarea "x"
type textarea "Hey [PERSON_NAME], Thank you for reahcing out! The black adn grey"
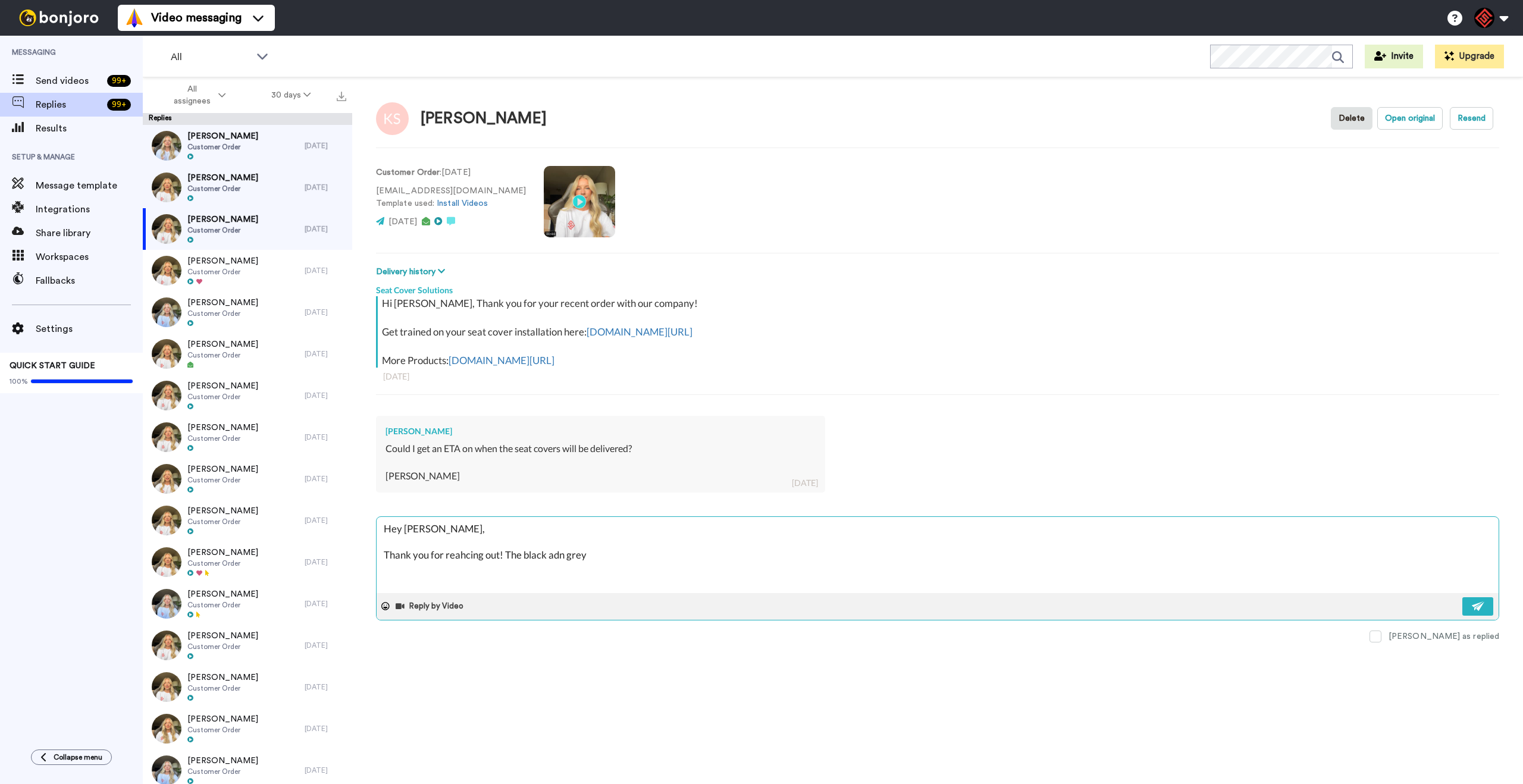
type textarea "x"
type textarea "Hey [PERSON_NAME], Thank you for reahcing out! The black adn grey c"
type textarea "x"
type textarea "Hey [PERSON_NAME], Thank you for reahcing out! The black adn grey co"
type textarea "x"
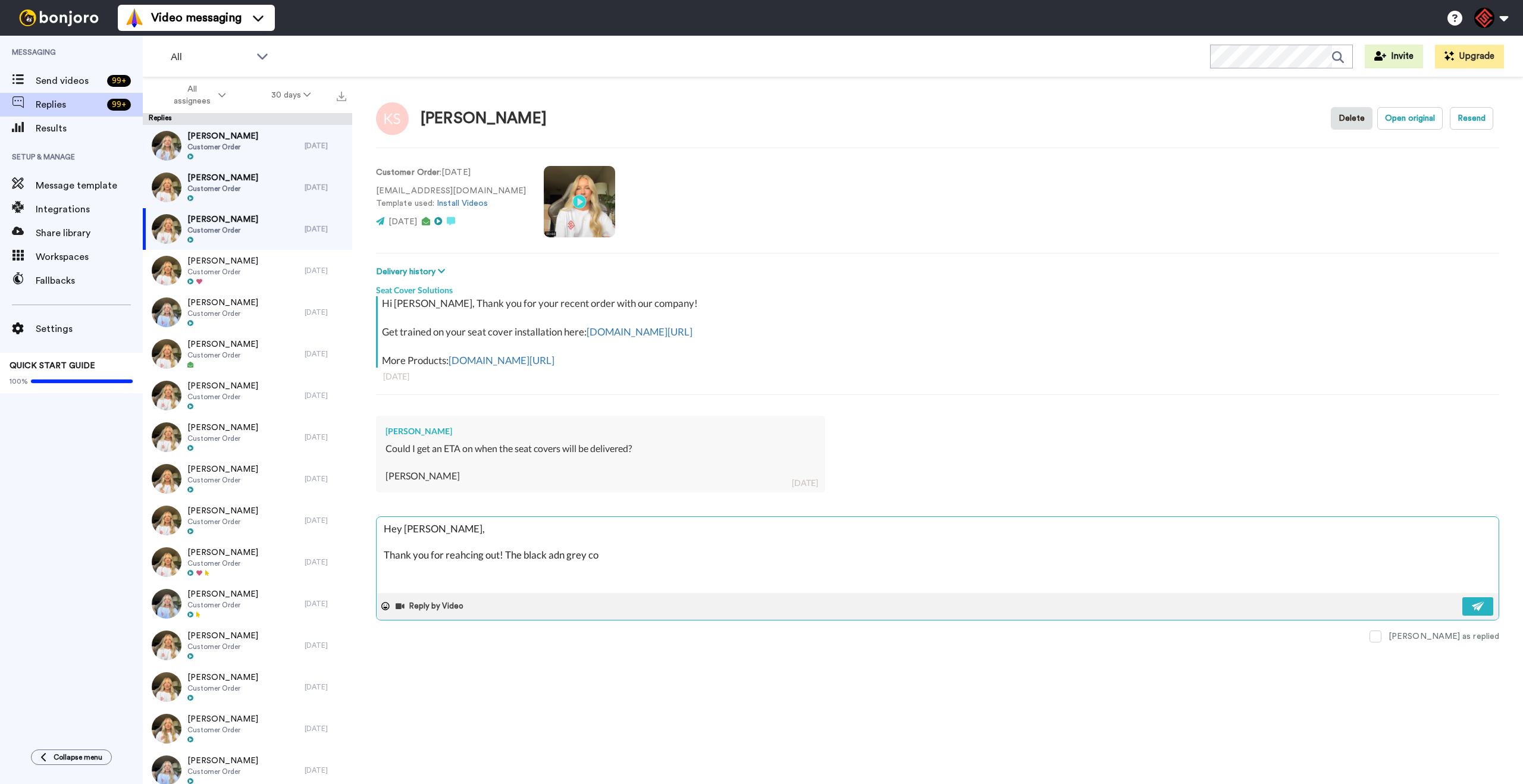
type textarea "Hey [PERSON_NAME], Thank you for reahcing out! The black adn grey cov"
type textarea "x"
type textarea "Hey [PERSON_NAME], Thank you for reahcing out! The black adn grey cove"
type textarea "x"
type textarea "Hey [PERSON_NAME], Thank you for reahcing out! The black adn grey cover"
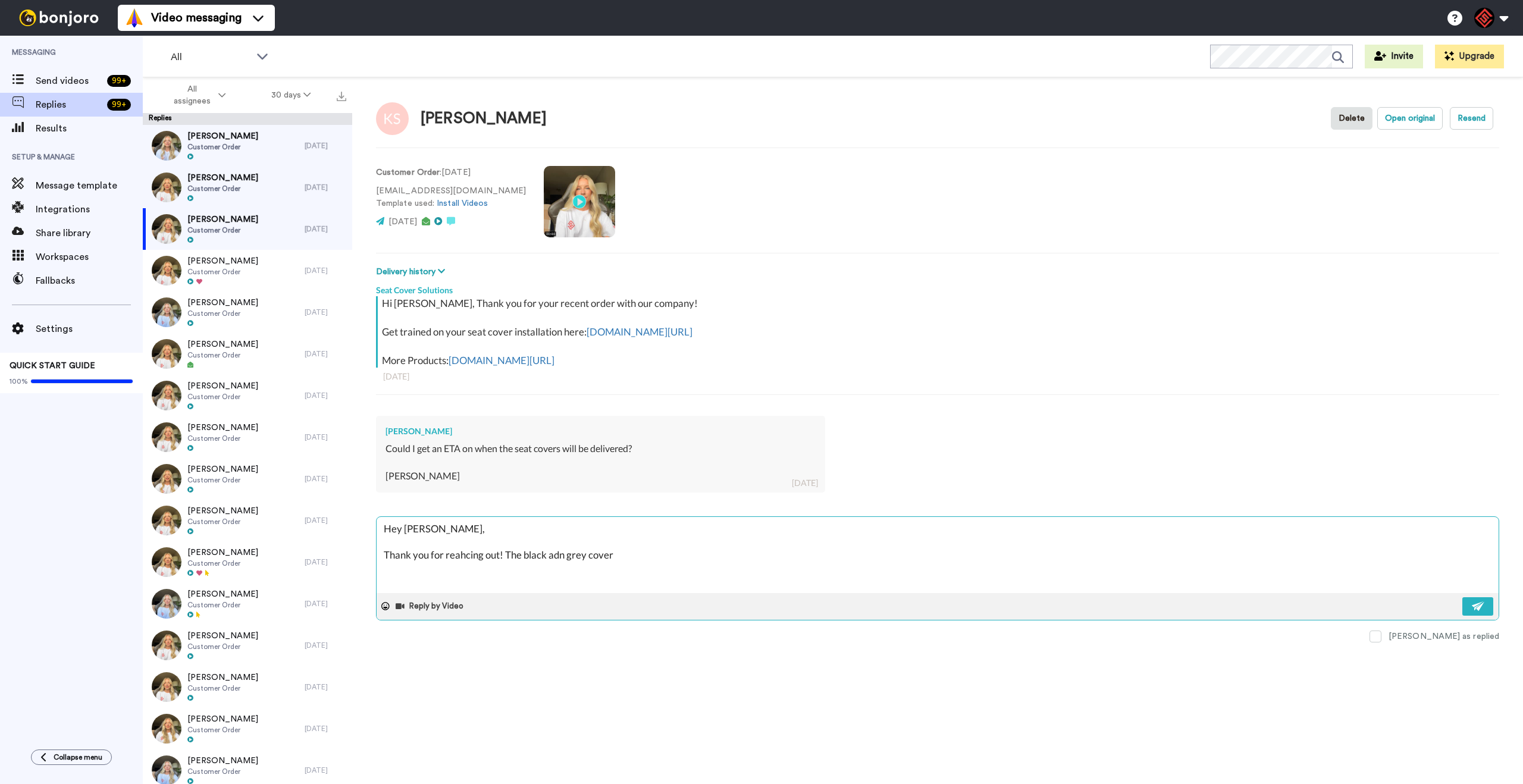
type textarea "x"
type textarea "Hey [PERSON_NAME], Thank you for reahcing out! The black adn grey covers"
type textarea "x"
type textarea "Hey [PERSON_NAME], Thank you for reahcing out! The black adn grey covers"
type textarea "x"
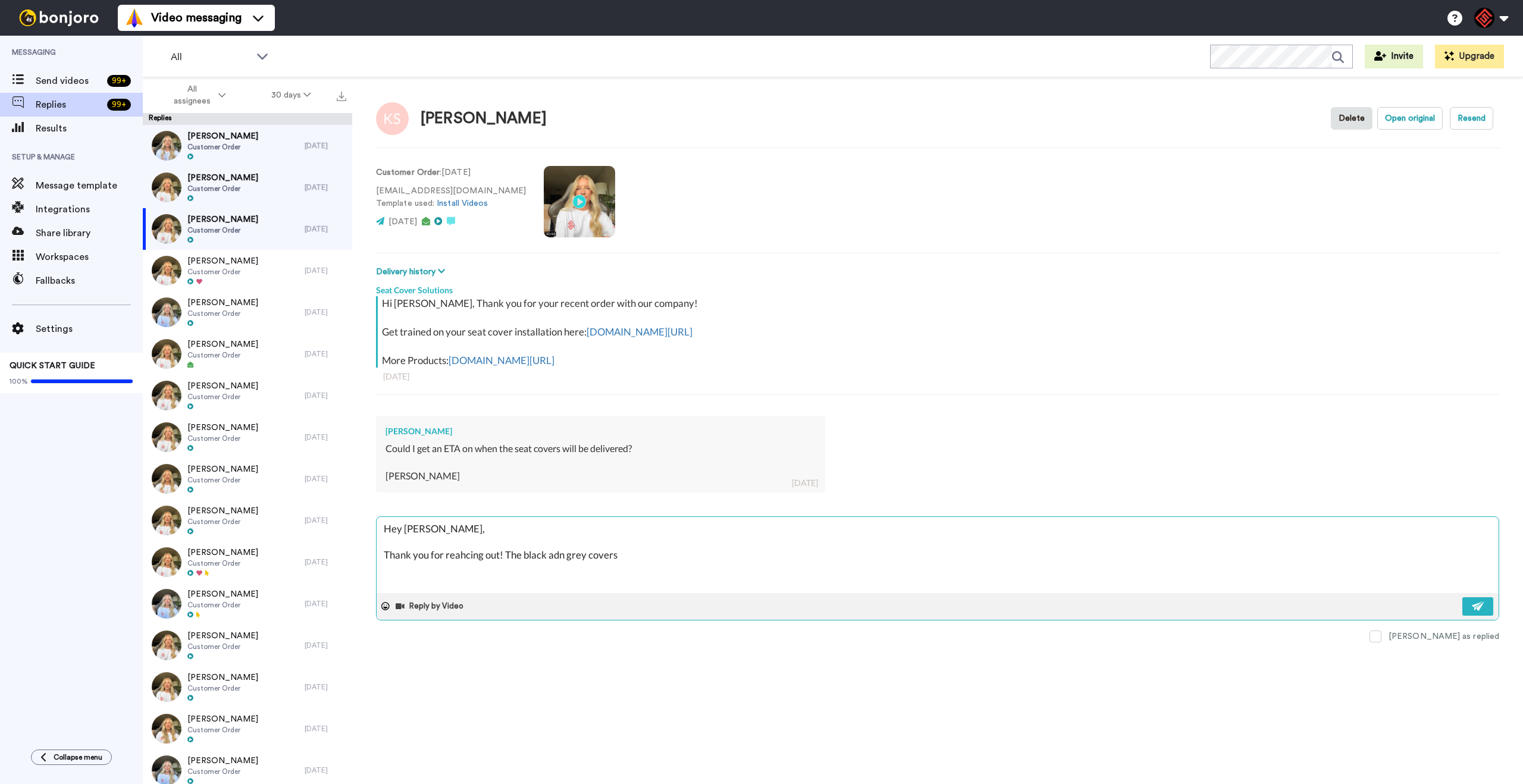
type textarea "Hey [PERSON_NAME], Thank you for reahcing out! The black adn grey covers w"
type textarea "x"
type textarea "Hey [PERSON_NAME], Thank you for reahcing out! The black adn grey covers wi"
type textarea "x"
type textarea "Hey [PERSON_NAME], Thank you for reahcing out! The black adn grey covers wil"
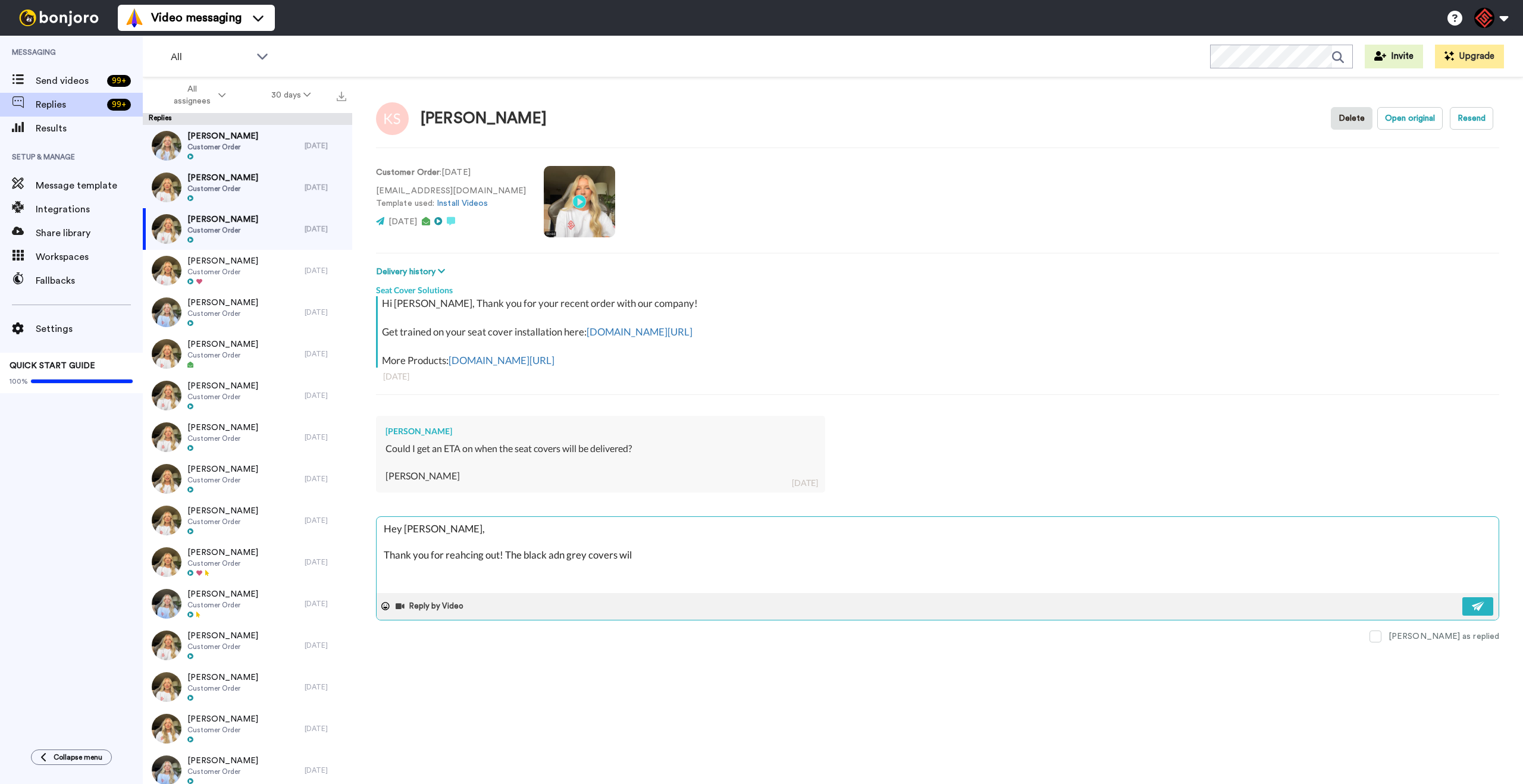
type textarea "x"
type textarea "Hey [PERSON_NAME], Thank you for reahcing out! The black adn grey covers will"
type textarea "x"
type textarea "Hey [PERSON_NAME], Thank you for reahcing out! The black adn grey covers will"
type textarea "x"
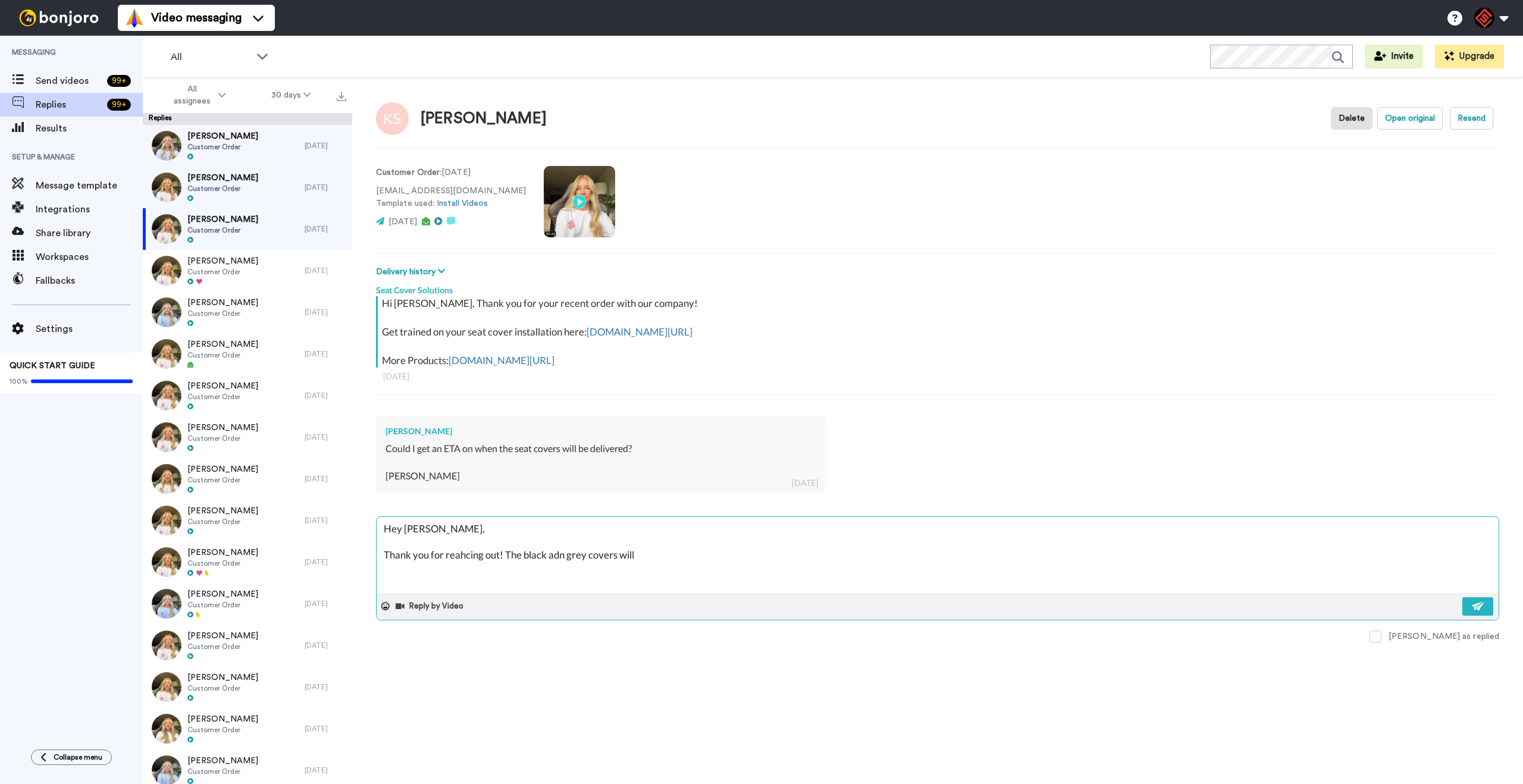
type textarea "Hey [PERSON_NAME], Thank you for reahcing out! The black adn grey covers will b"
type textarea "x"
type textarea "Hey [PERSON_NAME], Thank you for reahcing out! The black adn grey covers will be"
type textarea "x"
type textarea "Hey [PERSON_NAME], Thank you for reahcing out! The black adn grey covers will be"
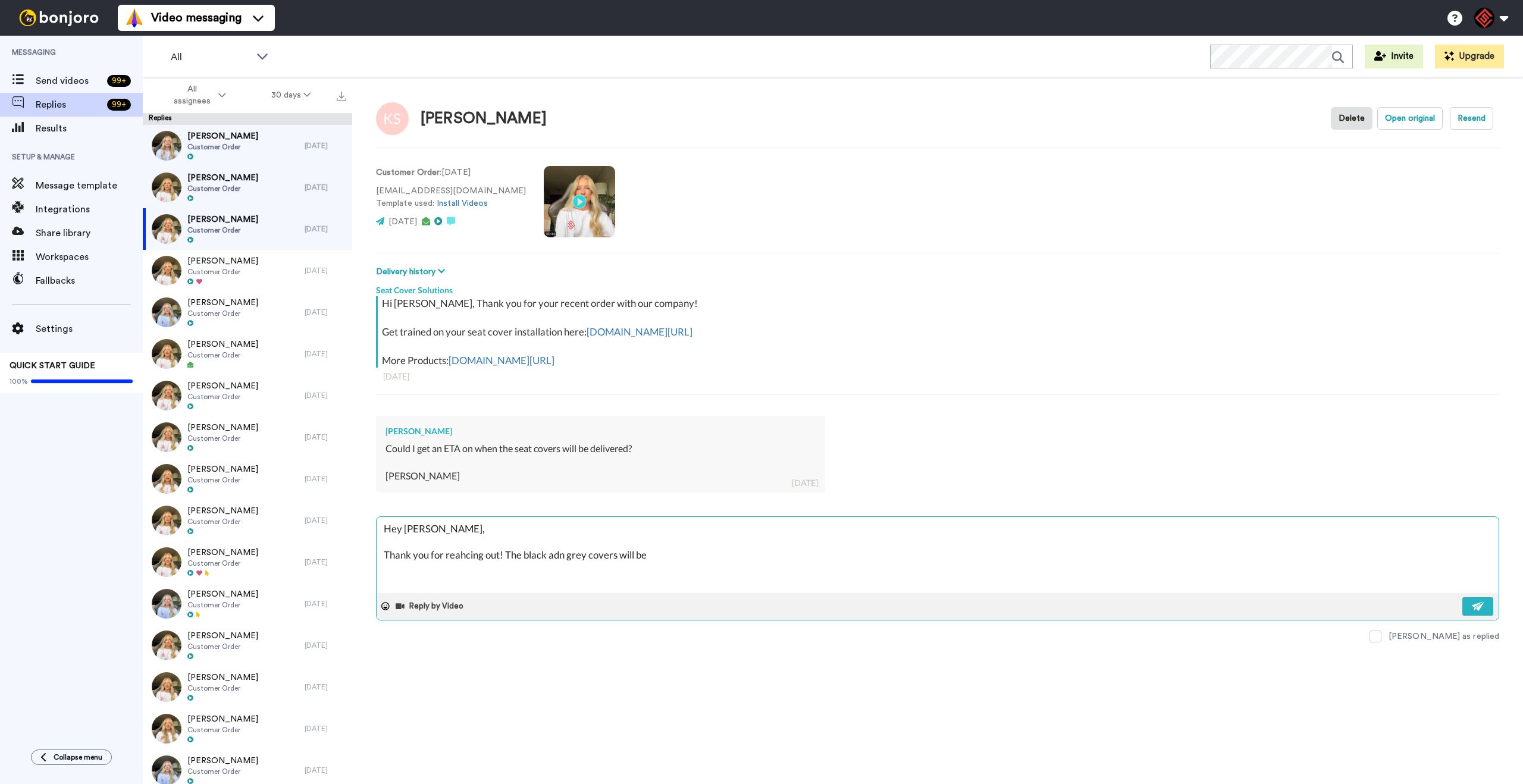
type textarea "x"
type textarea "Hey [PERSON_NAME], Thank you for reahcing out! The black adn grey covers will b…"
type textarea "x"
type textarea "Hey [PERSON_NAME], Thank you for reahcing out! The black adn grey covers will b…"
type textarea "x"
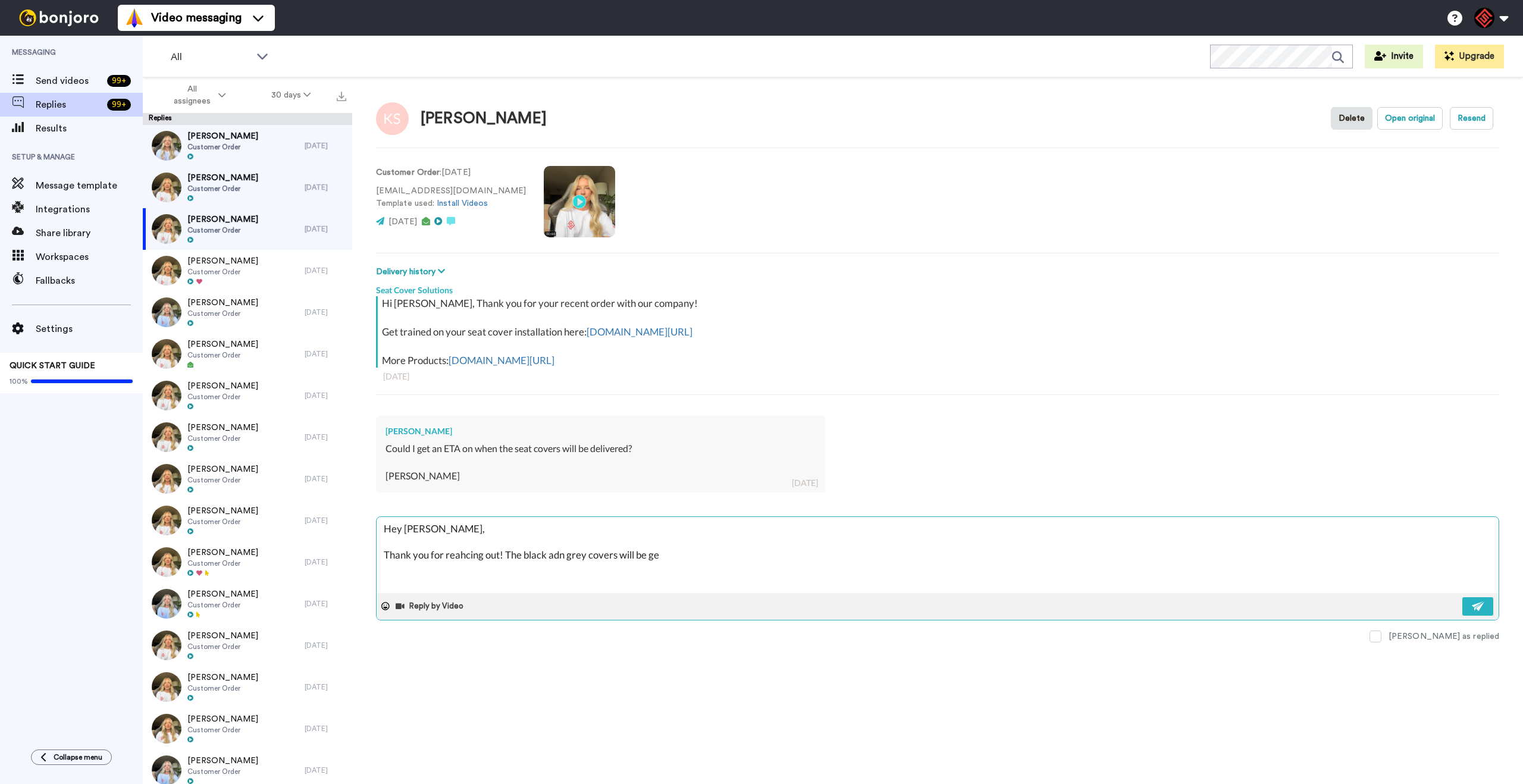
type textarea "Hey [PERSON_NAME], Thank you for reahcing out! The black adn grey covers will b…"
type textarea "x"
type textarea "Hey [PERSON_NAME], Thank you for reahcing out! The black adn grey covers will b…"
type textarea "x"
type textarea "Hey [PERSON_NAME], Thank you for reahcing out! The black adn grey covers will b…"
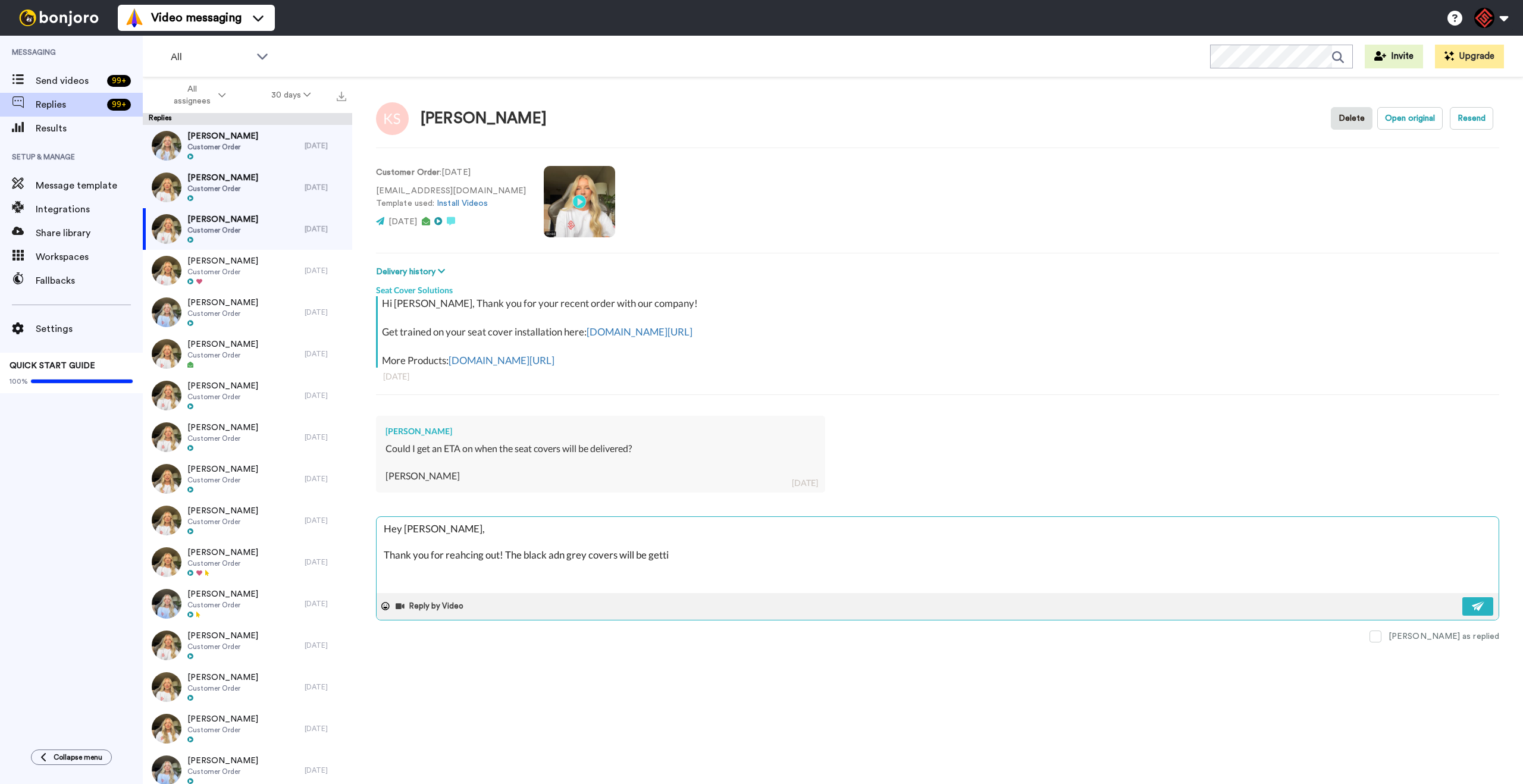
type textarea "x"
type textarea "Hey [PERSON_NAME], Thank you for reahcing out! The black adn grey covers will b…"
type textarea "x"
type textarea "Hey [PERSON_NAME], Thank you for reahcing out! The black adn grey covers will b…"
type textarea "x"
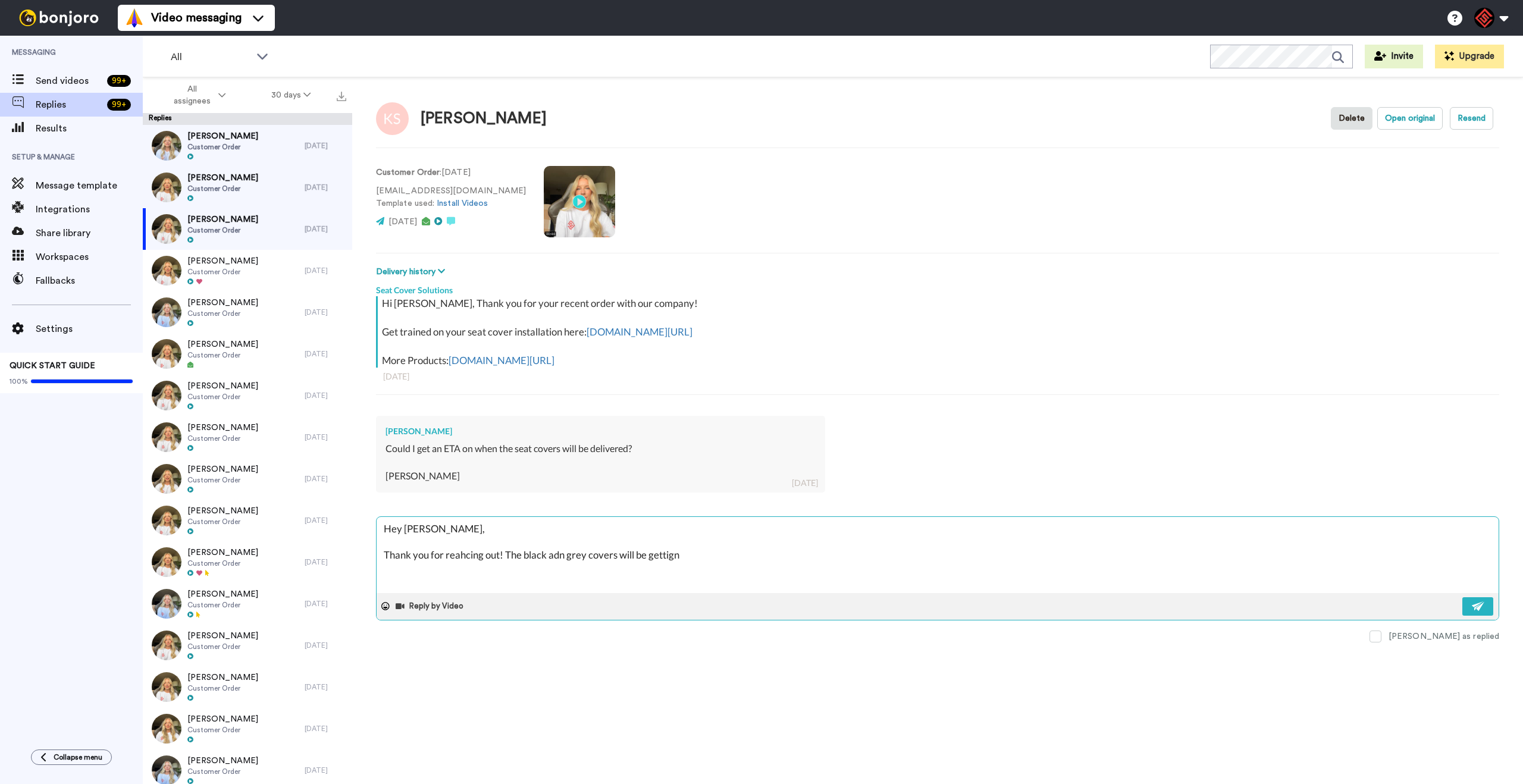
type textarea "Hey [PERSON_NAME], Thank you for reahcing out! The black adn grey covers will b…"
type textarea "x"
type textarea "Hey [PERSON_NAME], Thank you for reahcing out! The black adn grey covers will b…"
type textarea "x"
type textarea "Hey [PERSON_NAME], Thank you for reahcing out! The black adn grey covers will b…"
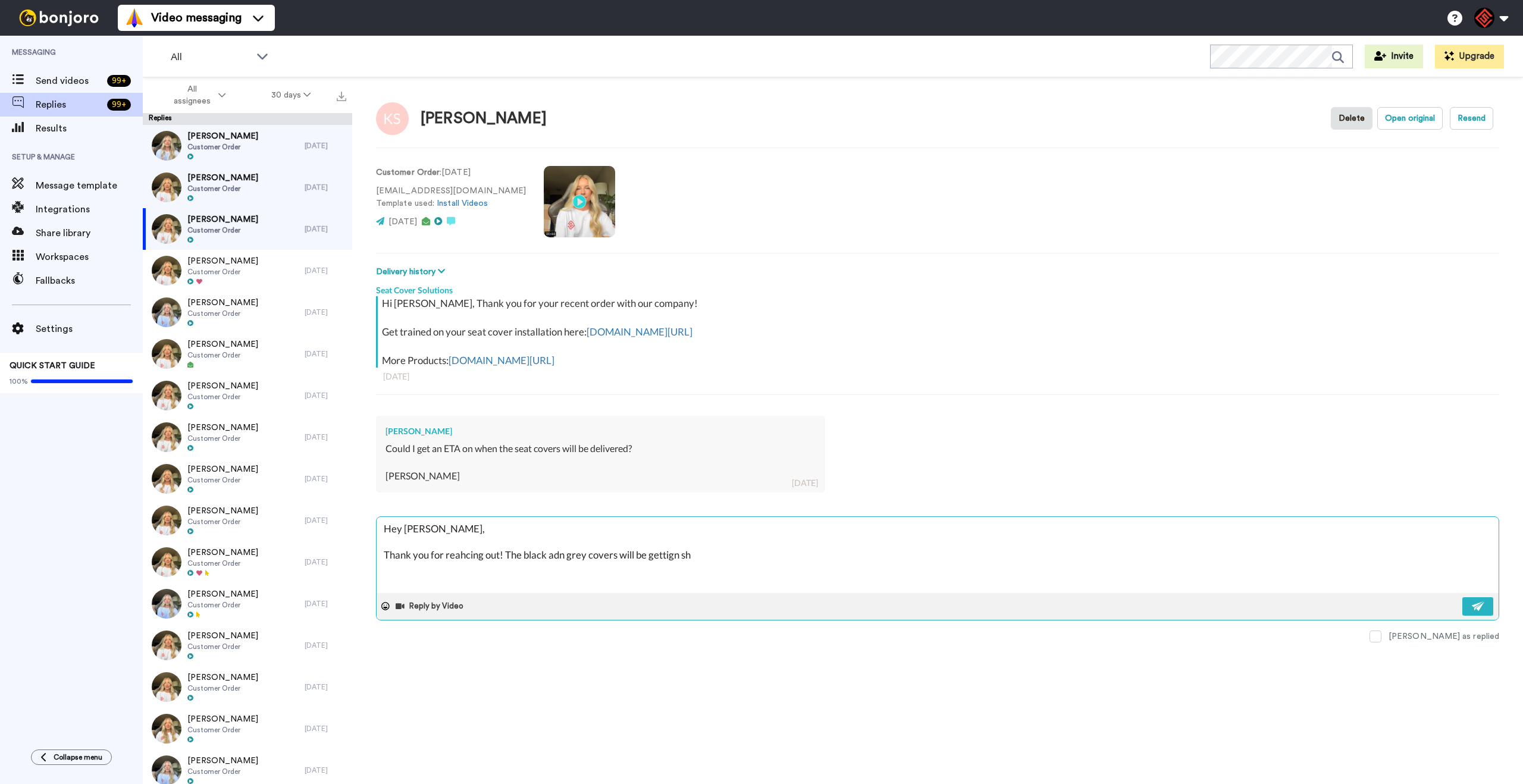
type textarea "x"
type textarea "Hey [PERSON_NAME], Thank you for reahcing out! The black adn grey covers will b…"
type textarea "x"
type textarea "Hey [PERSON_NAME], Thank you for reahcing out! The black adn grey covers will b…"
type textarea "x"
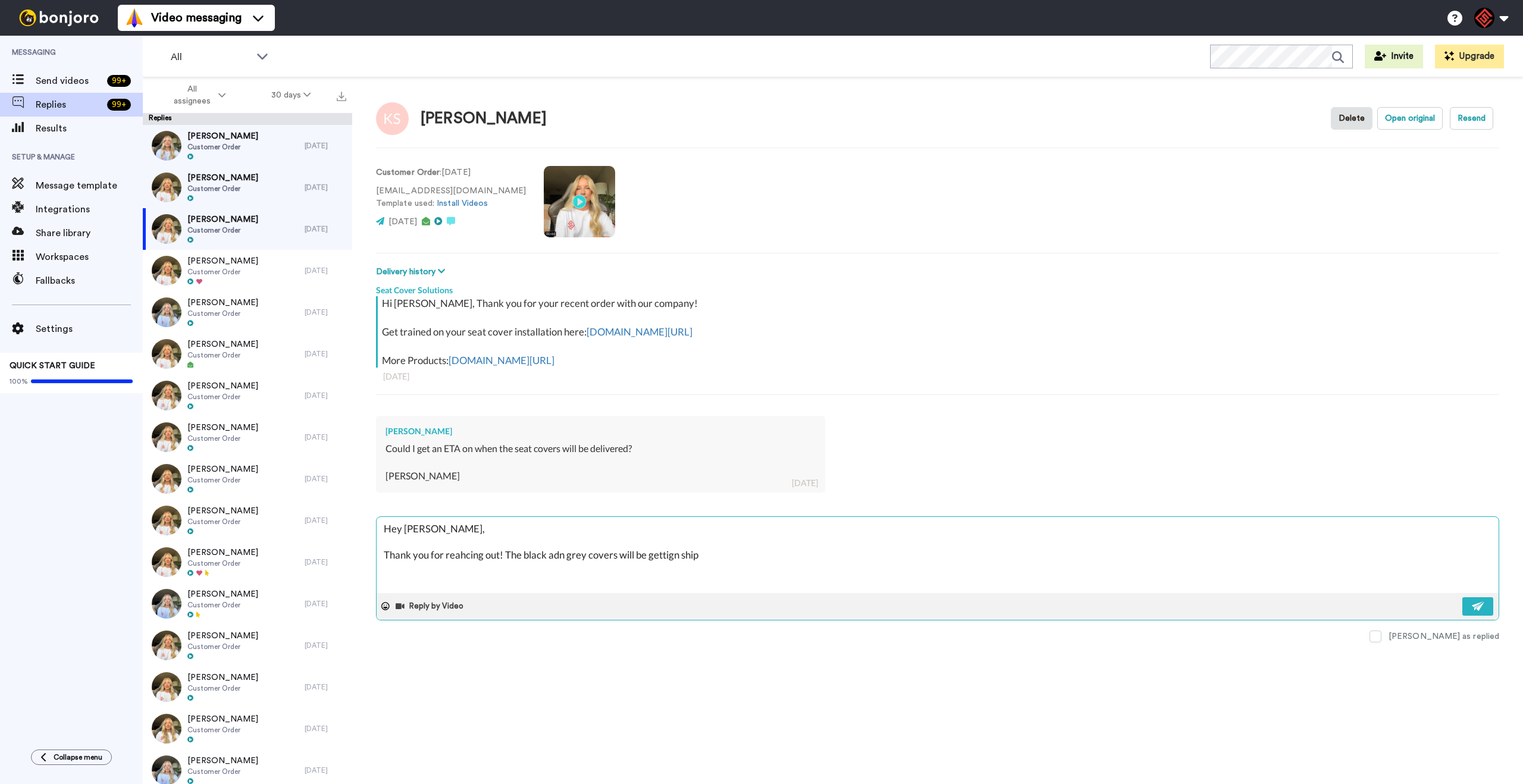
type textarea "Hey [PERSON_NAME], Thank you for reahcing out! The black adn grey covers will b…"
type textarea "x"
type textarea "Hey [PERSON_NAME], Thank you for reahcing out! The black adn grey covers will b…"
type textarea "x"
type textarea "Hey [PERSON_NAME], Thank you for reahcing out! The black adn grey covers will b…"
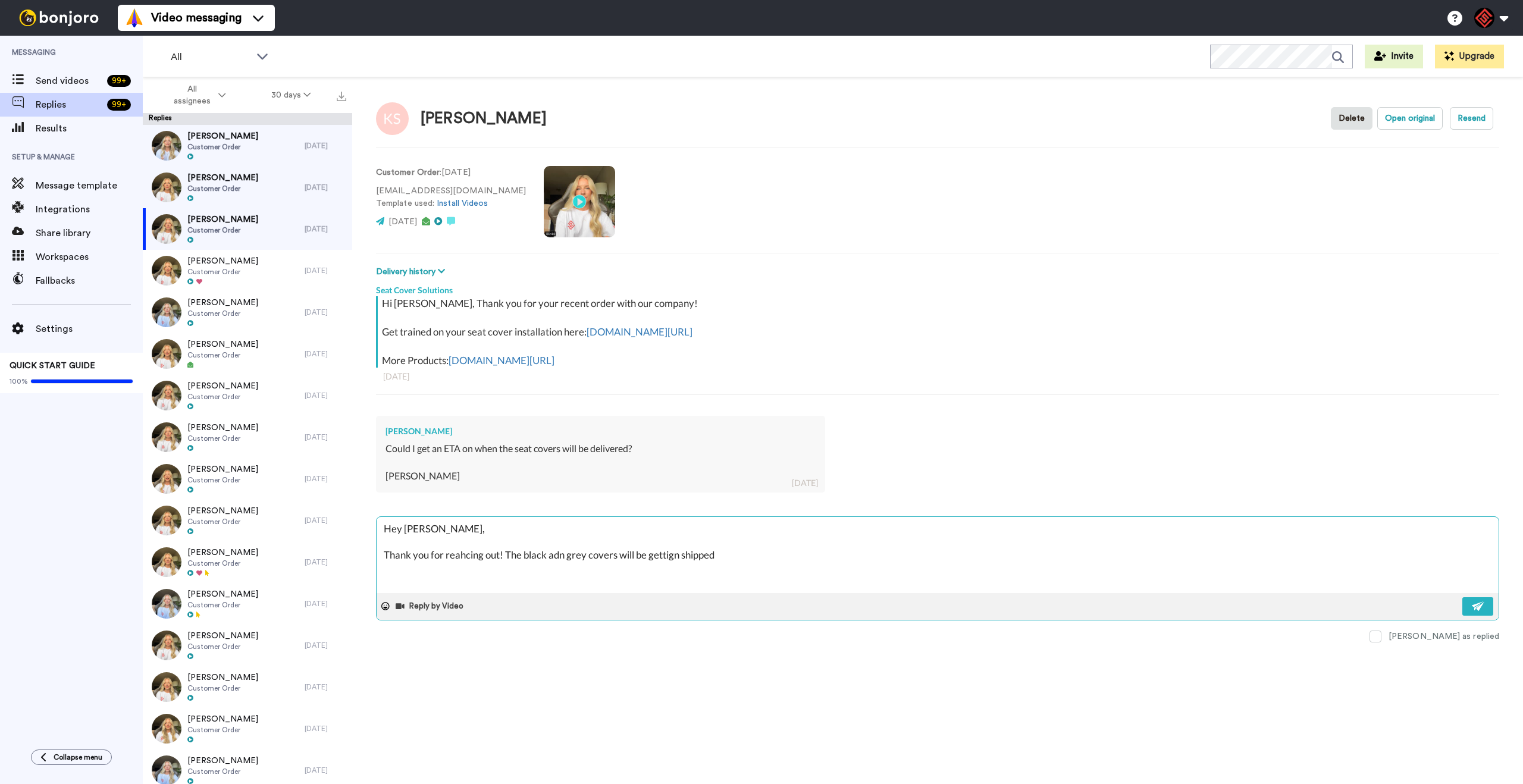
type textarea "x"
type textarea "Hey [PERSON_NAME], Thank you for reahcing out! The black adn grey covers will b…"
type textarea "x"
type textarea "Hey [PERSON_NAME], Thank you for reahcing out! The black adn grey covers will b…"
type textarea "x"
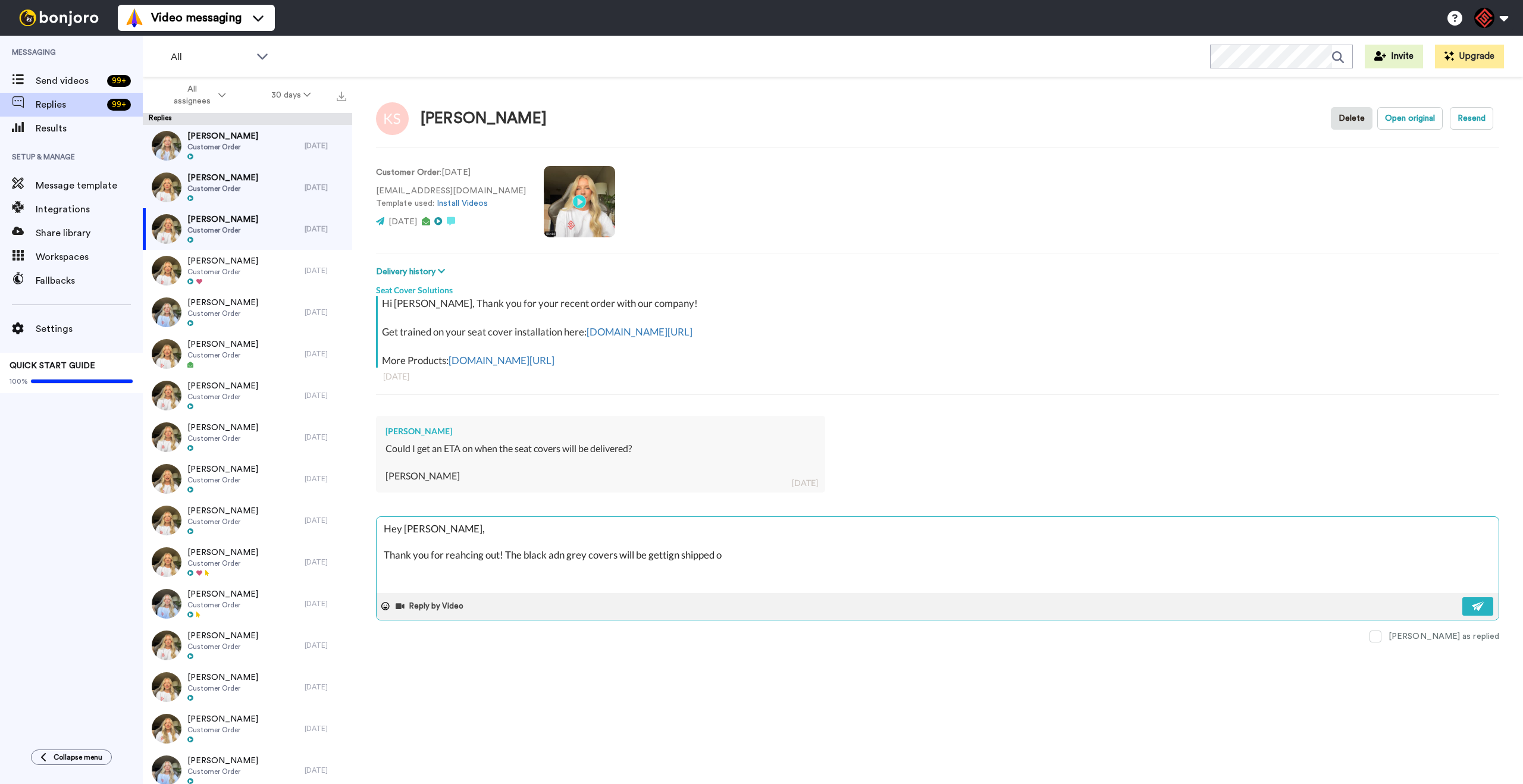
type textarea "Hey [PERSON_NAME], Thank you for reahcing out! The black adn grey covers will b…"
type textarea "x"
type textarea "Hey [PERSON_NAME], Thank you for reahcing out! The black adn grey covers will b…"
type textarea "x"
type textarea "Hey [PERSON_NAME], Thank you for reahcing out! The black adn grey covers will b…"
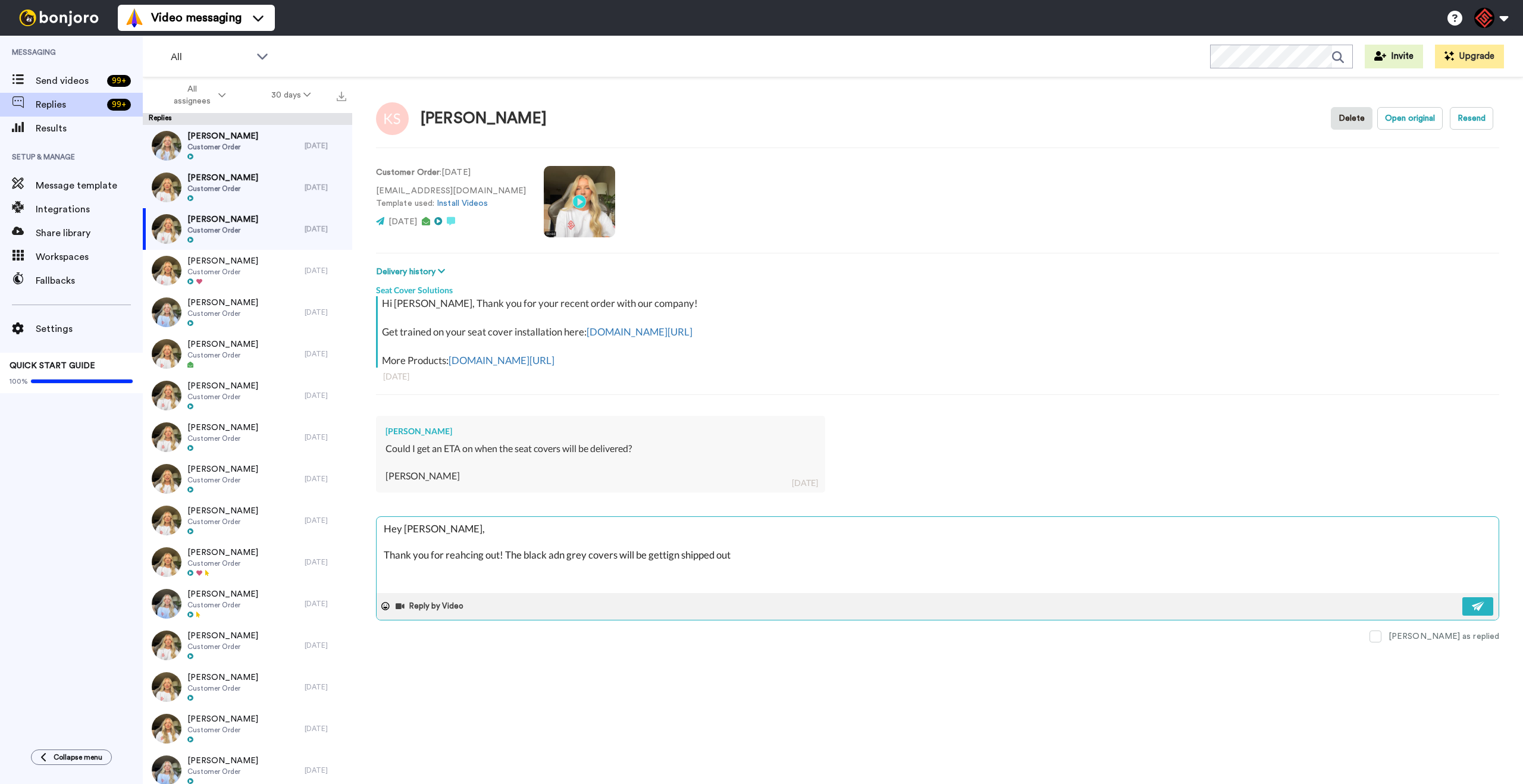
type textarea "x"
type textarea "Hey [PERSON_NAME], Thank you for reahcing out! The black adn grey covers will b…"
type textarea "x"
type textarea "Hey [PERSON_NAME], Thank you for reahcing out! The black adn grey covers will b…"
type textarea "x"
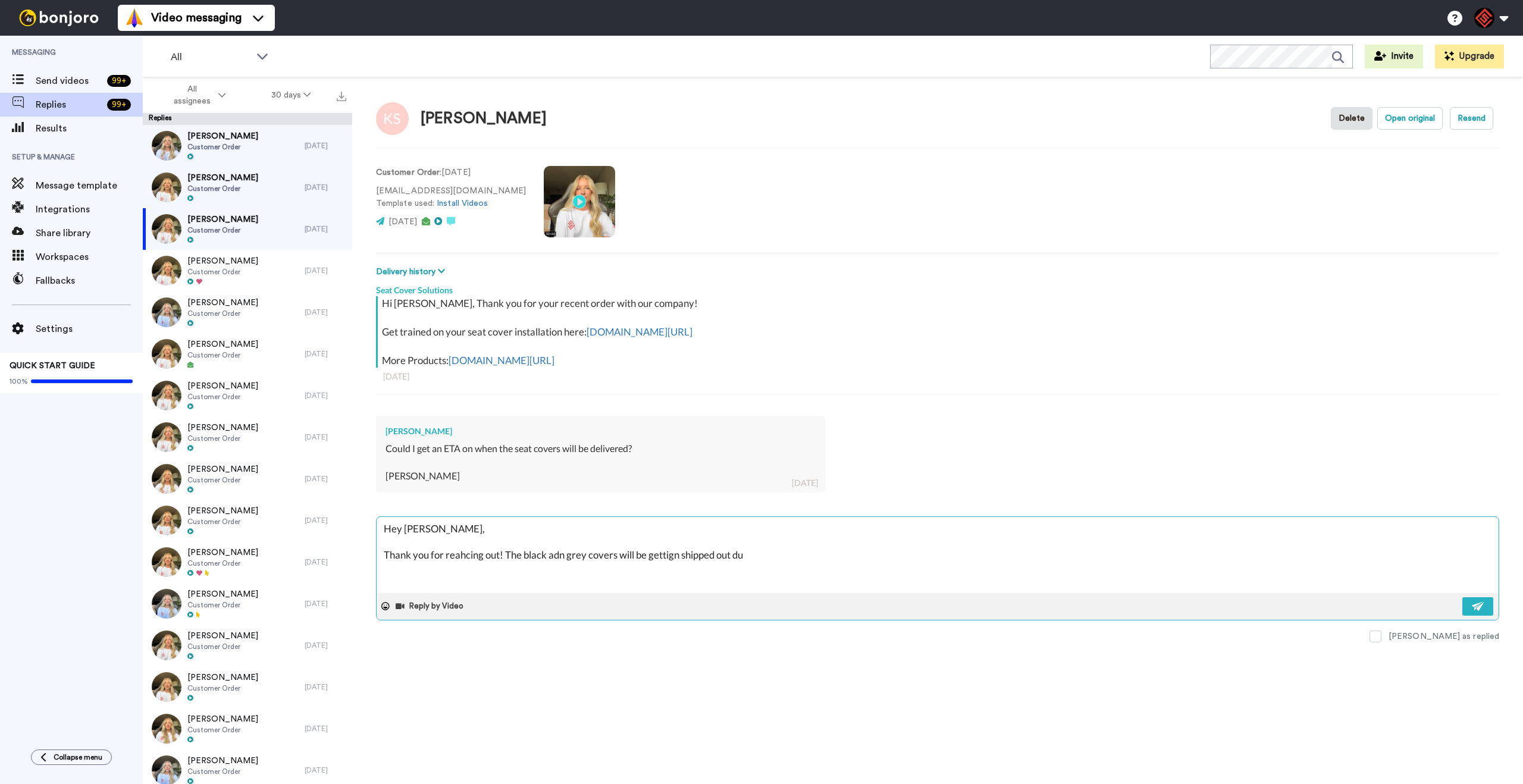
type textarea "Hey [PERSON_NAME], Thank you for reahcing out! The black adn grey covers will b…"
type textarea "x"
type textarea "Hey [PERSON_NAME], Thank you for reahcing out! The black adn grey covers will b…"
type textarea "x"
type textarea "Hey [PERSON_NAME], Thank you for reahcing out! The black adn grey covers will b…"
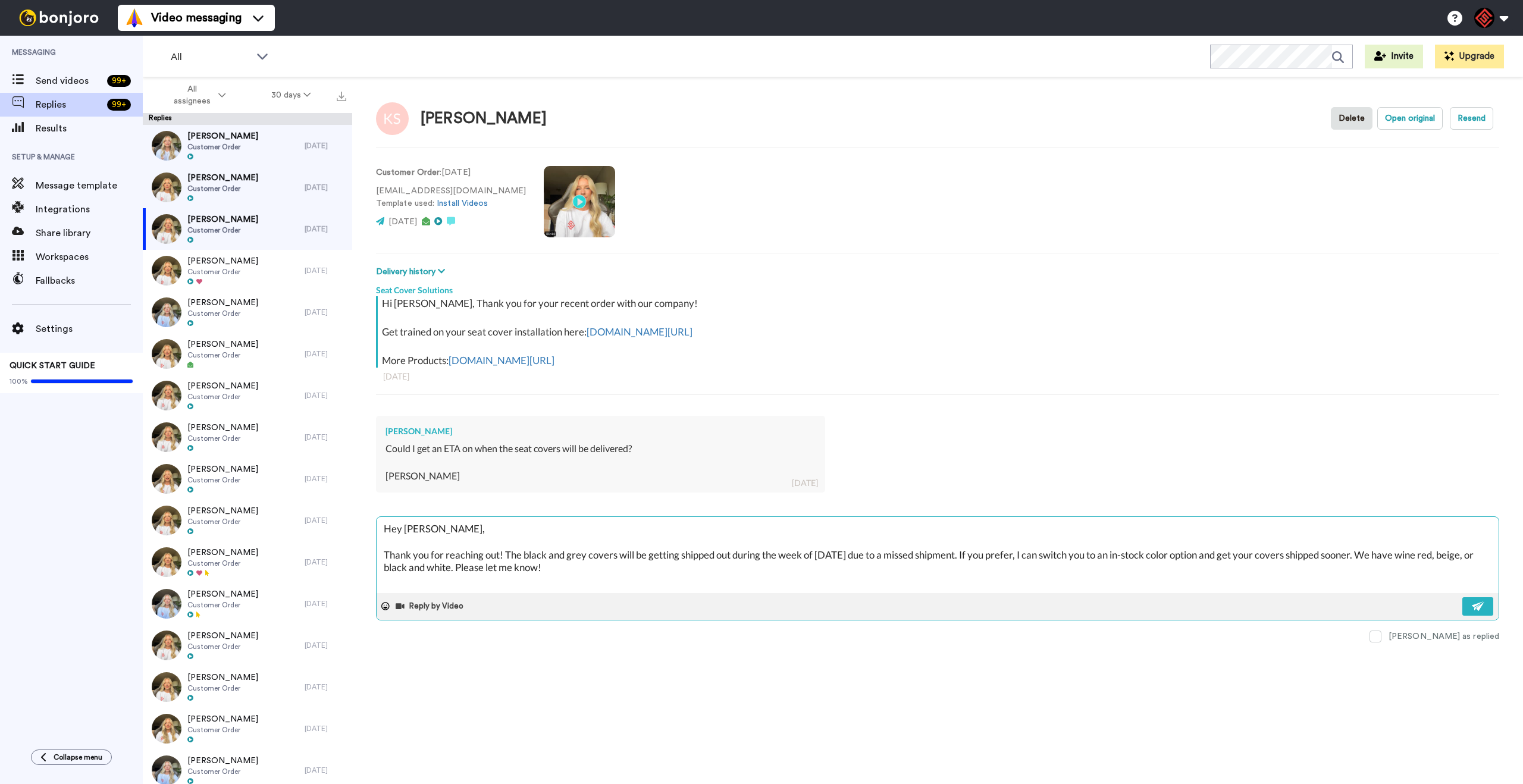
paste textarea "I appreciate you letting me help you with this. If you have any further questio…"
click at [1479, 602] on img at bounding box center [1478, 606] width 13 height 9
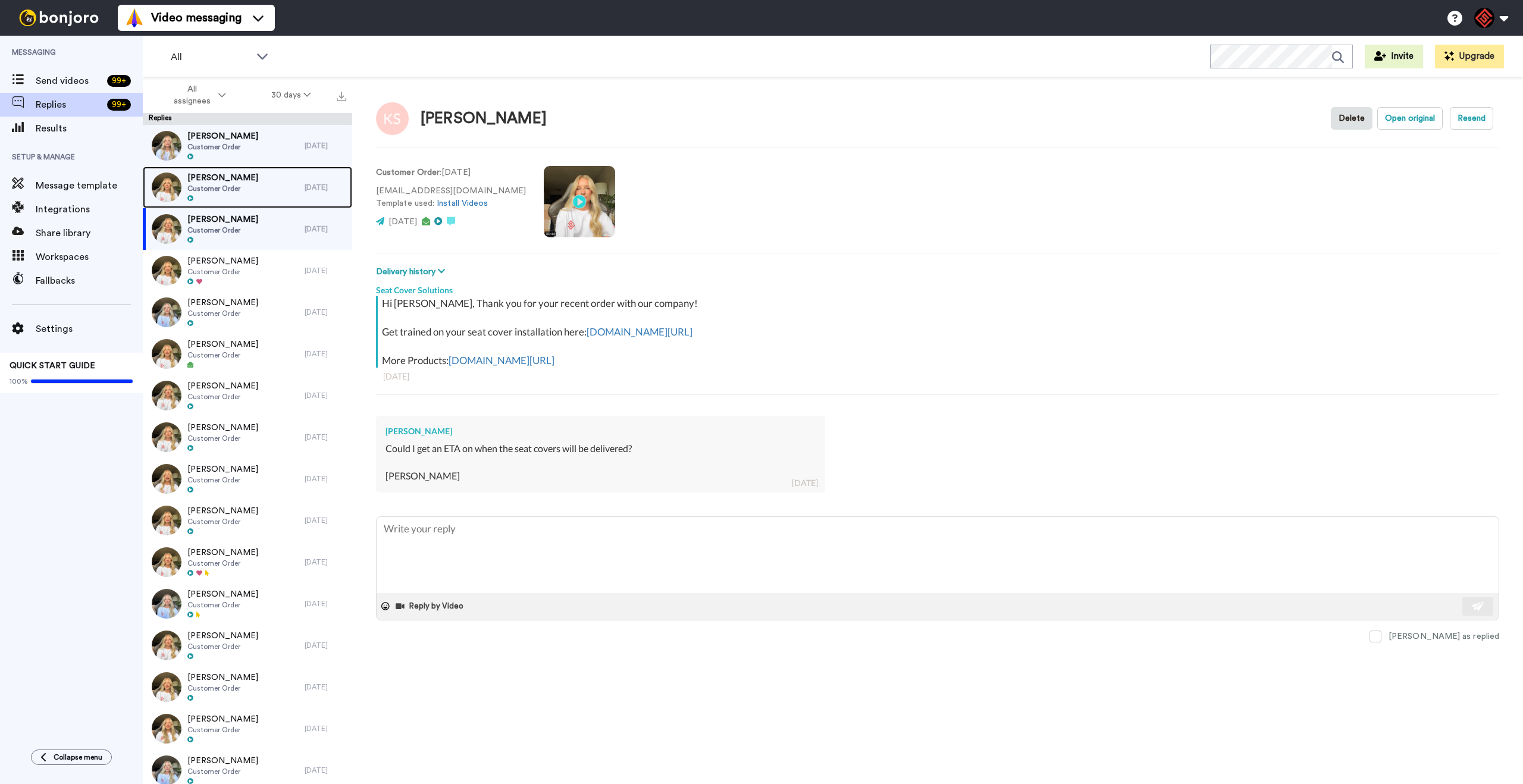
click at [259, 193] on div "[PERSON_NAME] Customer Order" at bounding box center [224, 187] width 162 height 41
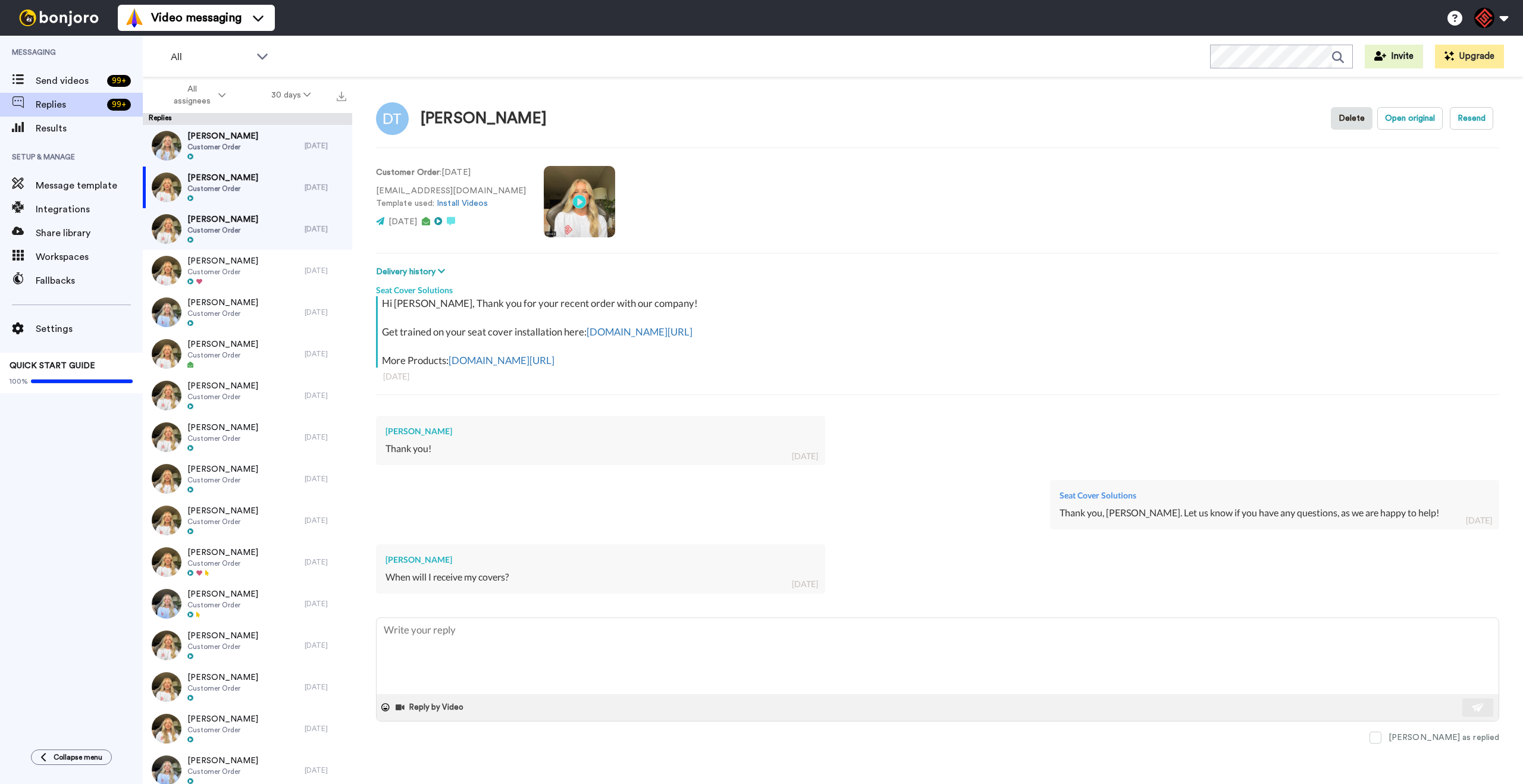
drag, startPoint x: 456, startPoint y: 559, endPoint x: 388, endPoint y: 560, distance: 68.0
click at [386, 561] on div "[PERSON_NAME]" at bounding box center [600, 560] width 430 height 12
copy div "[PERSON_NAME]"
click at [278, 245] on div "[PERSON_NAME] Customer Order" at bounding box center [224, 229] width 162 height 41
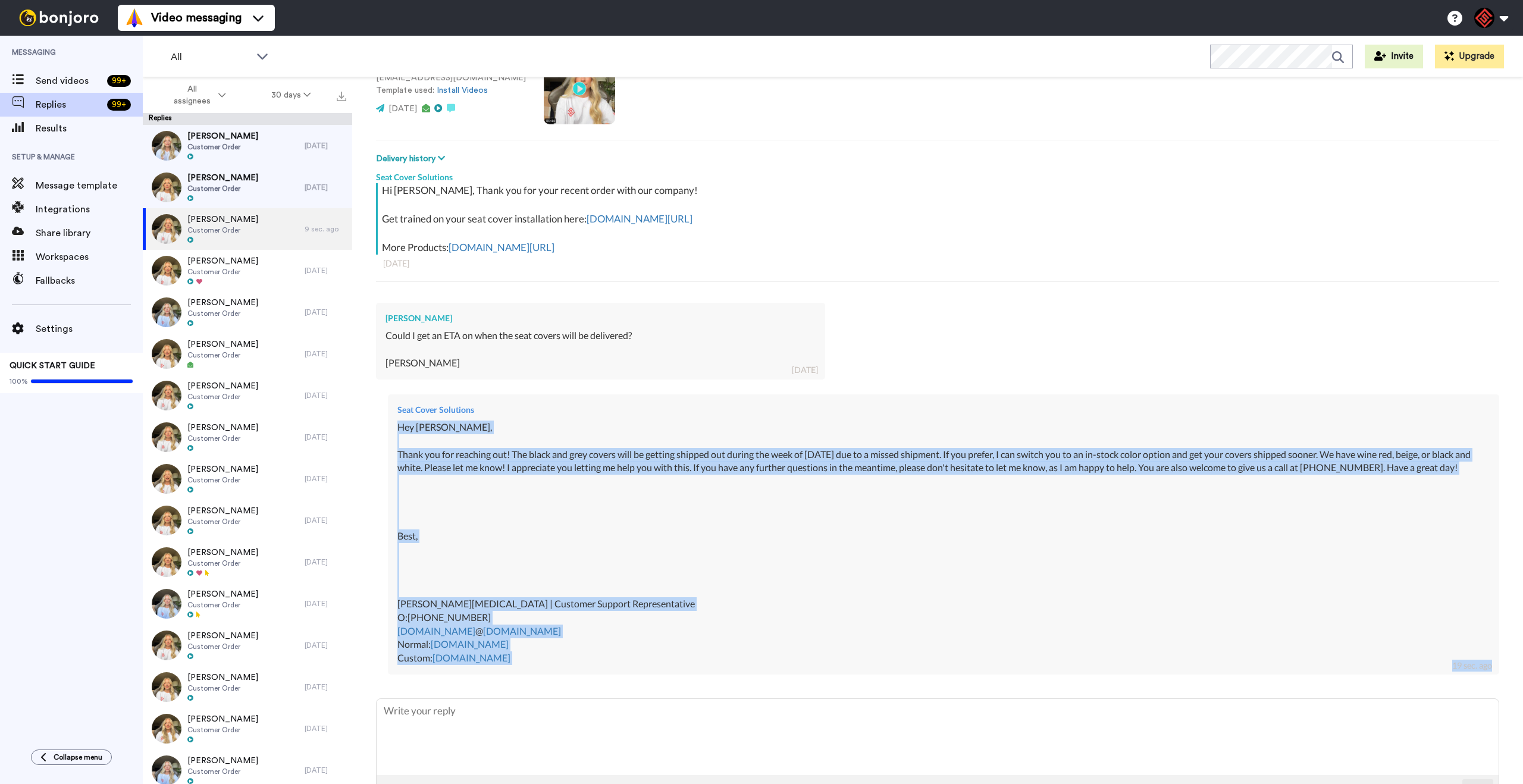
scroll to position [114, 0]
drag, startPoint x: 395, startPoint y: 540, endPoint x: 538, endPoint y: 600, distance: 155.1
click at [554, 674] on div "Seat Cover Solutions Hey [PERSON_NAME], Thank you for reaching out! The black a…" at bounding box center [943, 533] width 1111 height 280
copy div "Hey [PERSON_NAME], Thank you for reaching out! The black and grey covers will b…"
click at [255, 185] on span "Customer Order" at bounding box center [222, 188] width 71 height 9
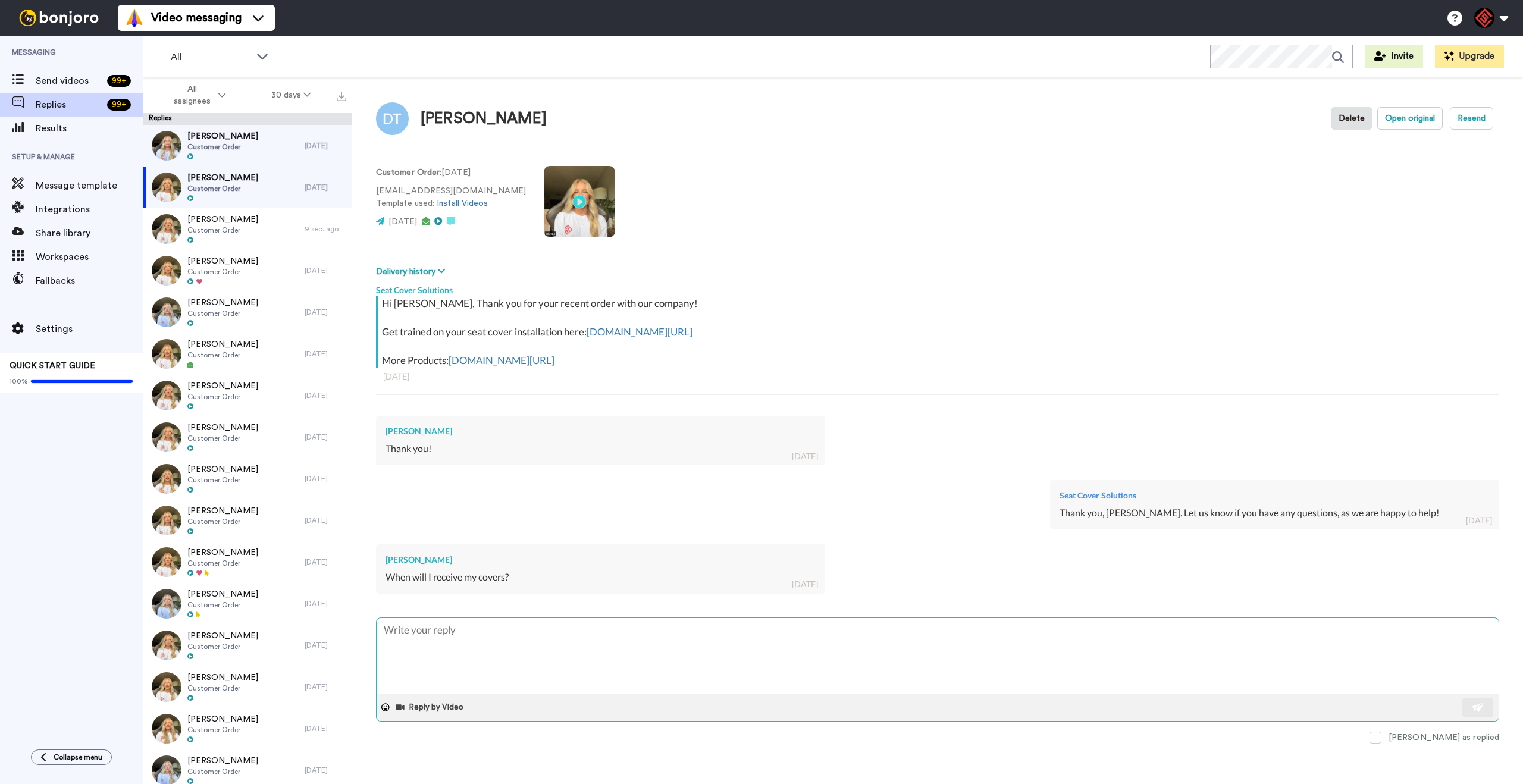
click at [534, 648] on textarea at bounding box center [938, 656] width 1122 height 76
paste textarea "Hey [PERSON_NAME], Thank you for reaching out! The black and grey covers will b…"
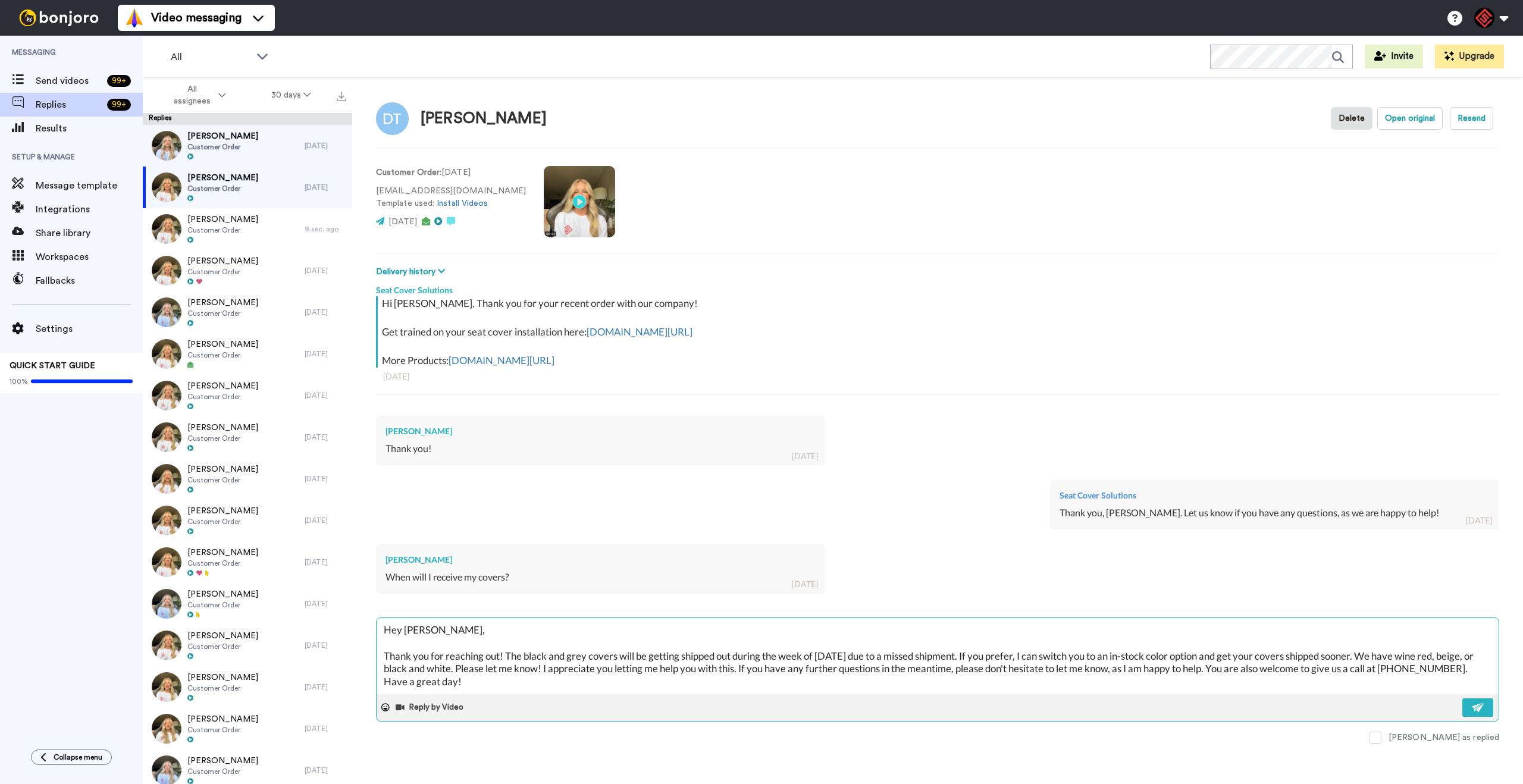
click at [409, 632] on textarea "Hey [PERSON_NAME], Thank you for reaching out! The black and grey covers will b…" at bounding box center [938, 656] width 1122 height 76
drag, startPoint x: 587, startPoint y: 658, endPoint x: 549, endPoint y: 656, distance: 38.1
click at [551, 657] on textarea "Hey [PERSON_NAME], Thank you for reaching out! The black and grey covers will b…" at bounding box center [938, 656] width 1122 height 76
click at [1461, 712] on div "Reply by Video" at bounding box center [938, 707] width 1122 height 27
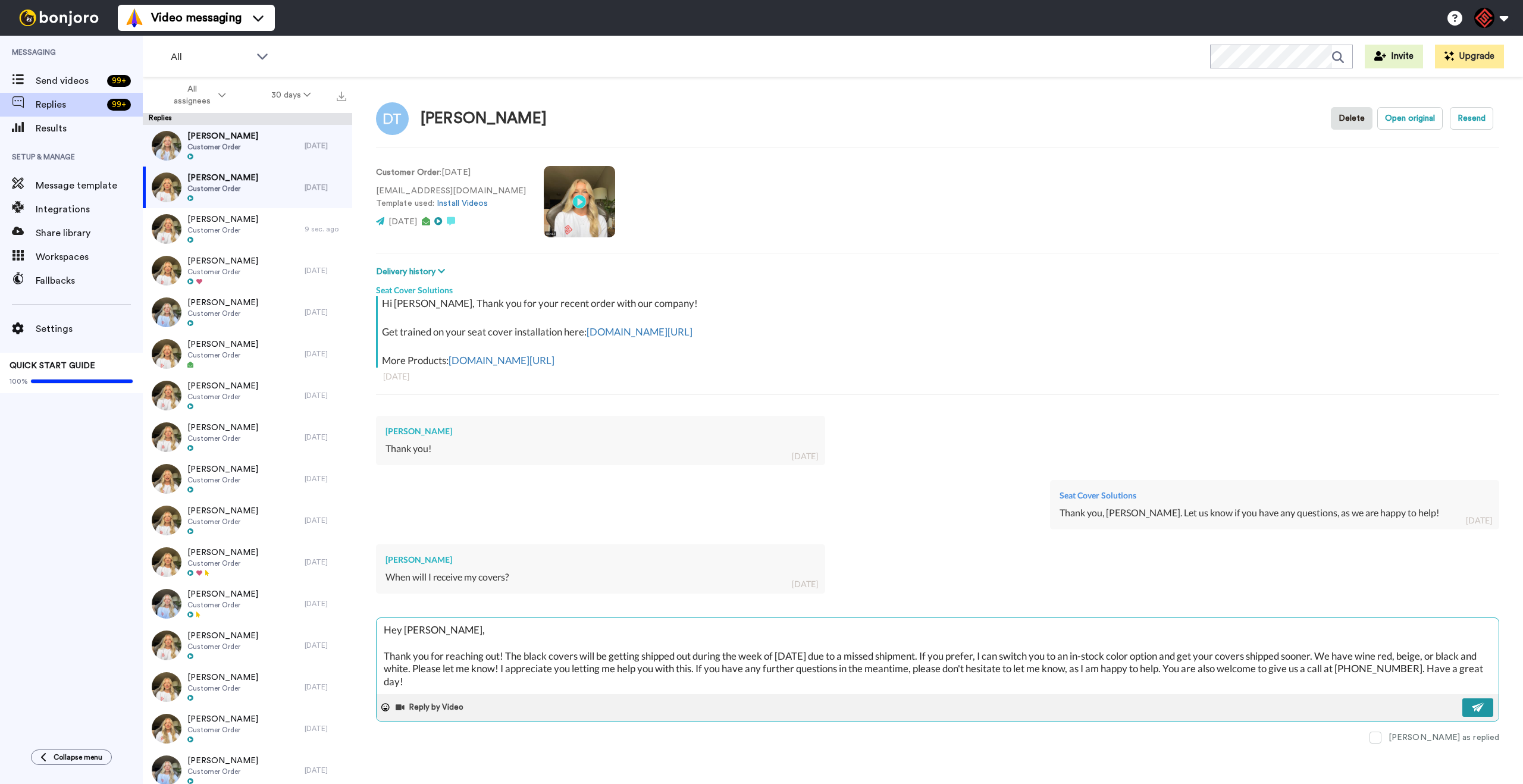
click at [1482, 702] on img at bounding box center [1478, 706] width 13 height 9
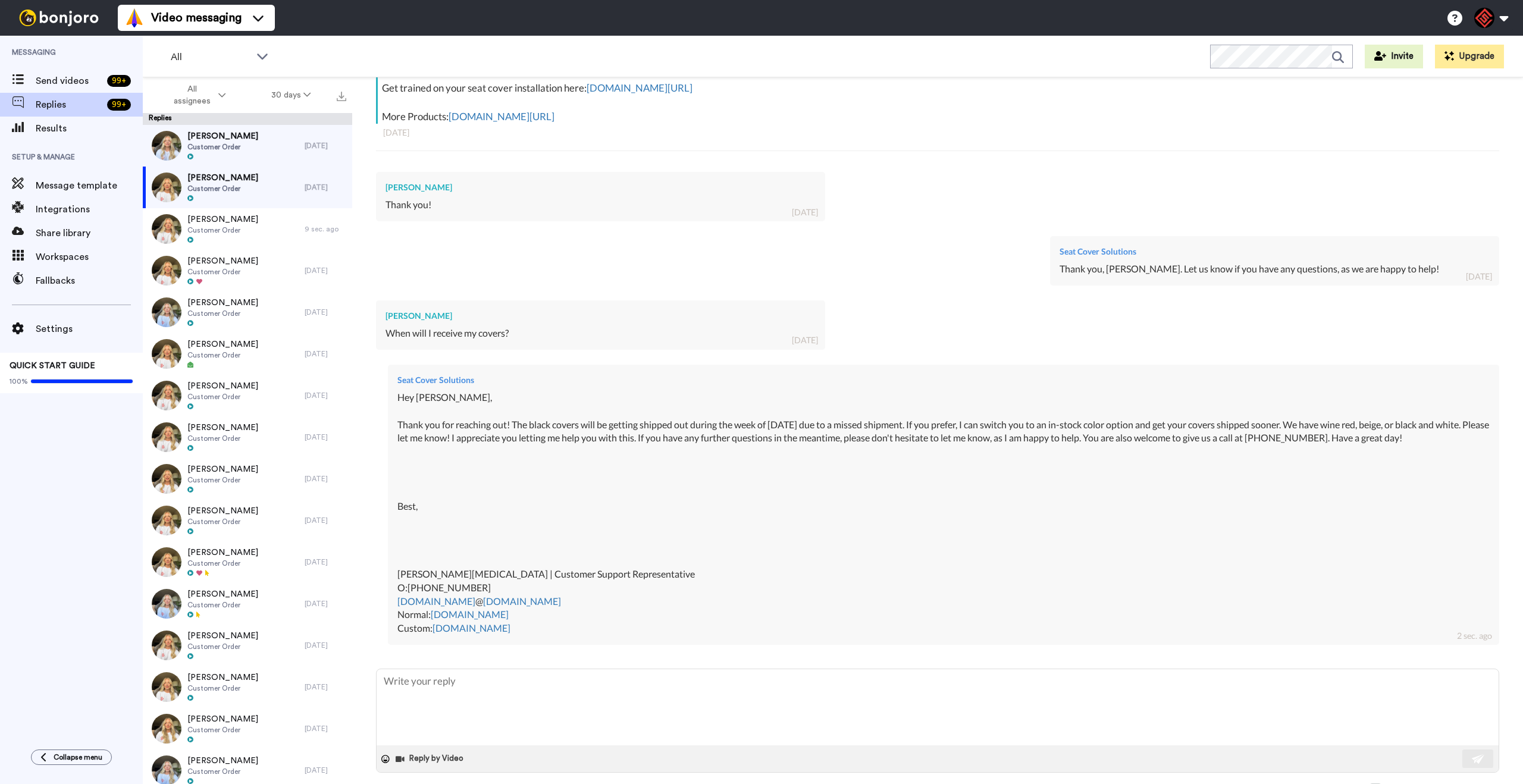
scroll to position [255, 0]
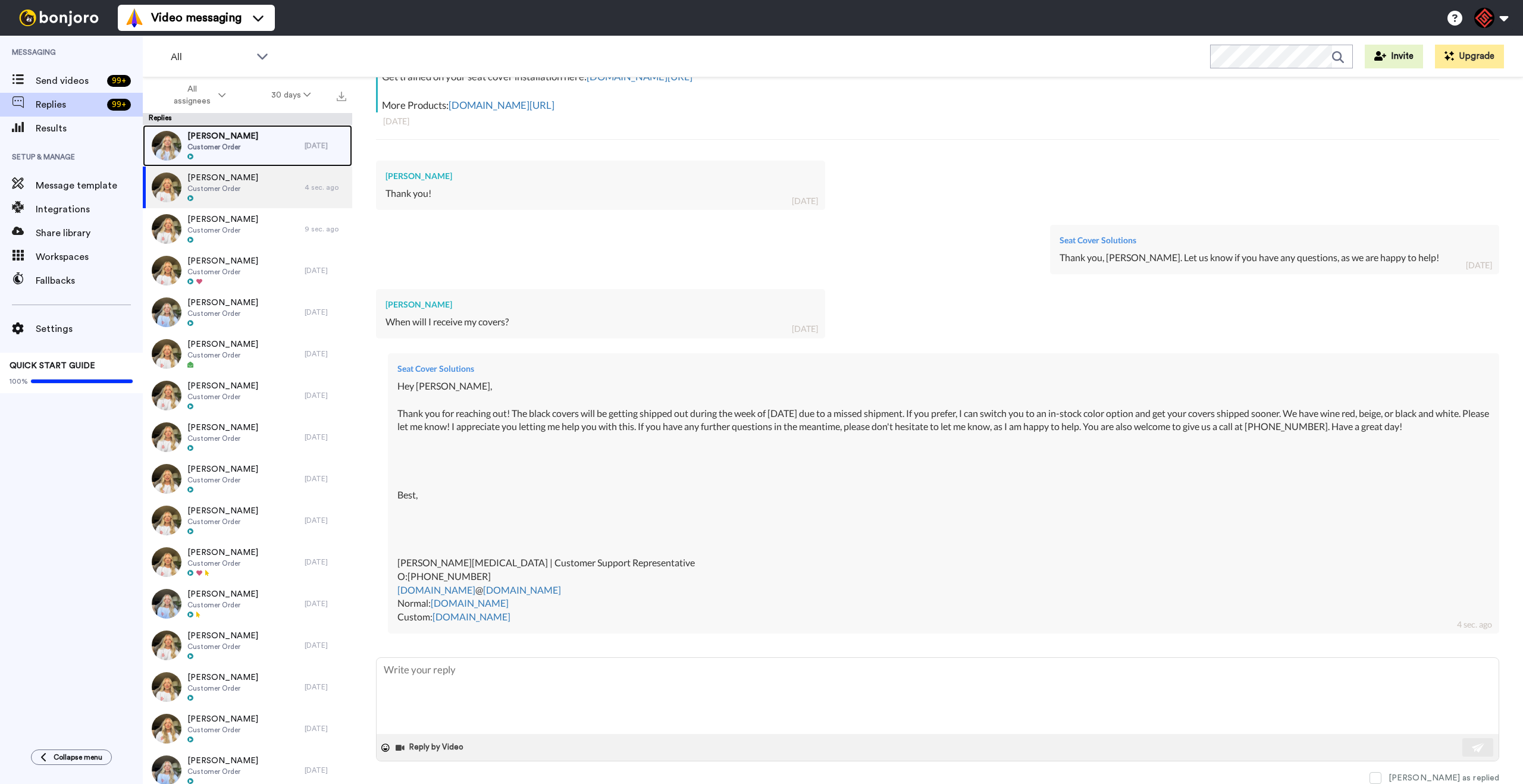
click at [259, 154] on div "[PERSON_NAME] Customer Order" at bounding box center [224, 146] width 162 height 41
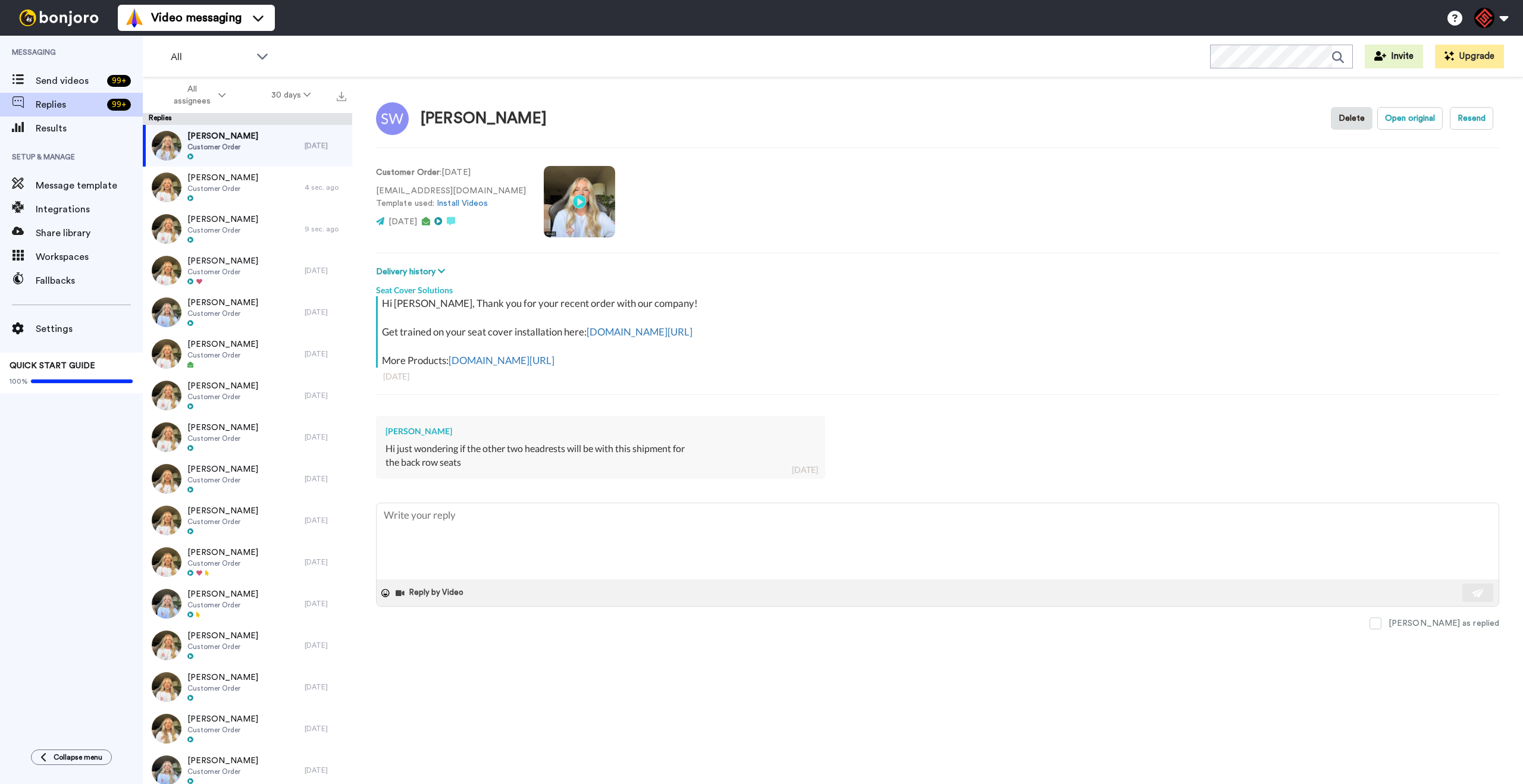
drag, startPoint x: 448, startPoint y: 426, endPoint x: 412, endPoint y: 453, distance: 45.0
click at [410, 443] on div "[PERSON_NAME] Hi just wondering if the other two headrests will be with this sh…" at bounding box center [600, 447] width 449 height 63
click at [417, 476] on div "[PERSON_NAME] Hi just wondering if the other two headrests will be with this sh…" at bounding box center [600, 447] width 449 height 63
drag, startPoint x: 454, startPoint y: 432, endPoint x: 384, endPoint y: 431, distance: 70.0
click at [384, 431] on div "[PERSON_NAME] Hi just wondering if the other two headrests will be with this sh…" at bounding box center [600, 447] width 449 height 63
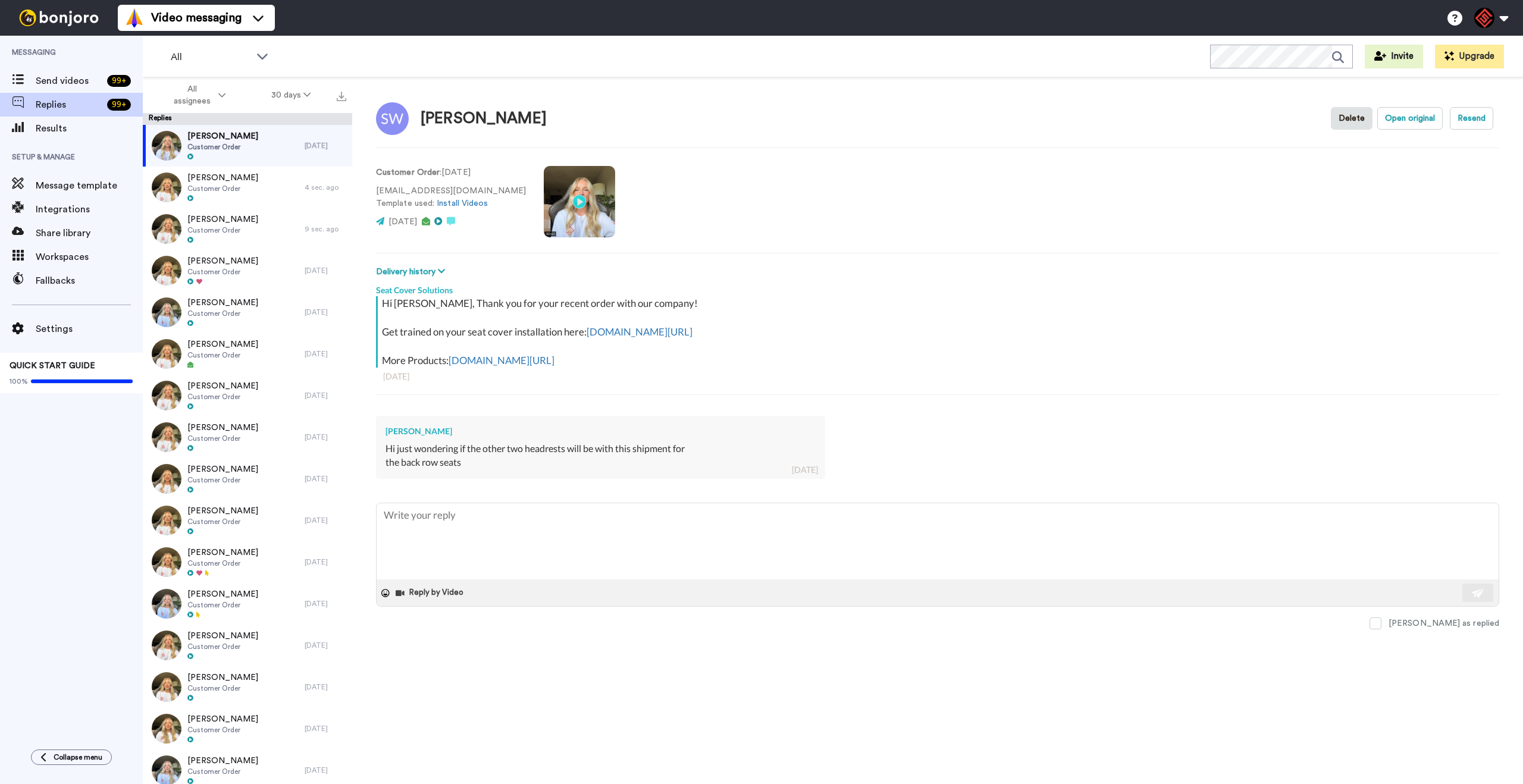
copy div "[PERSON_NAME]"
click at [489, 518] on textarea at bounding box center [938, 541] width 1122 height 76
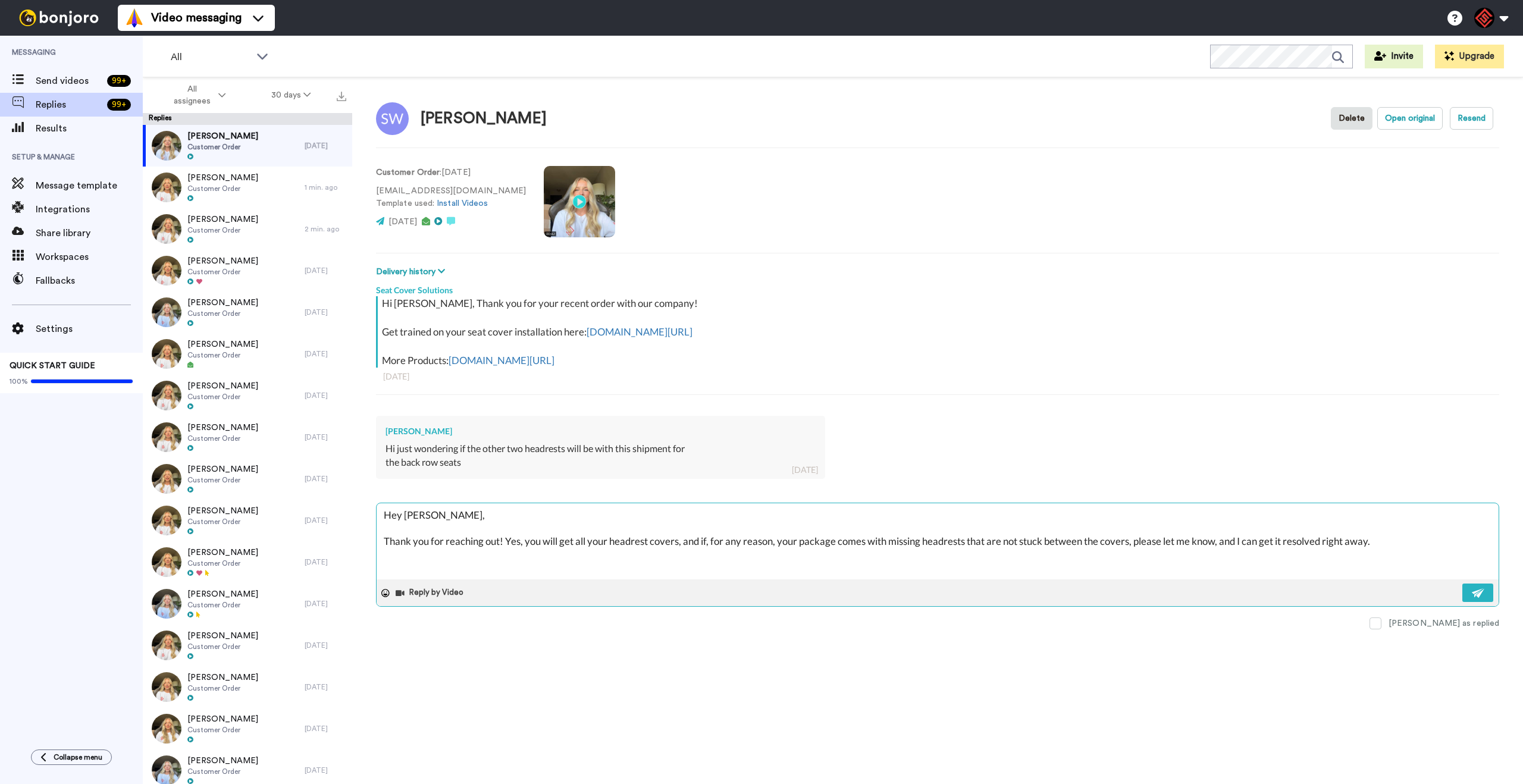
click at [1405, 543] on textarea "Hey [PERSON_NAME], Thank you for reaching out! Yes, you will get all your headr…" at bounding box center [938, 541] width 1122 height 76
paste textarea "I appreciate you letting me help you with this. If you have any further questio…"
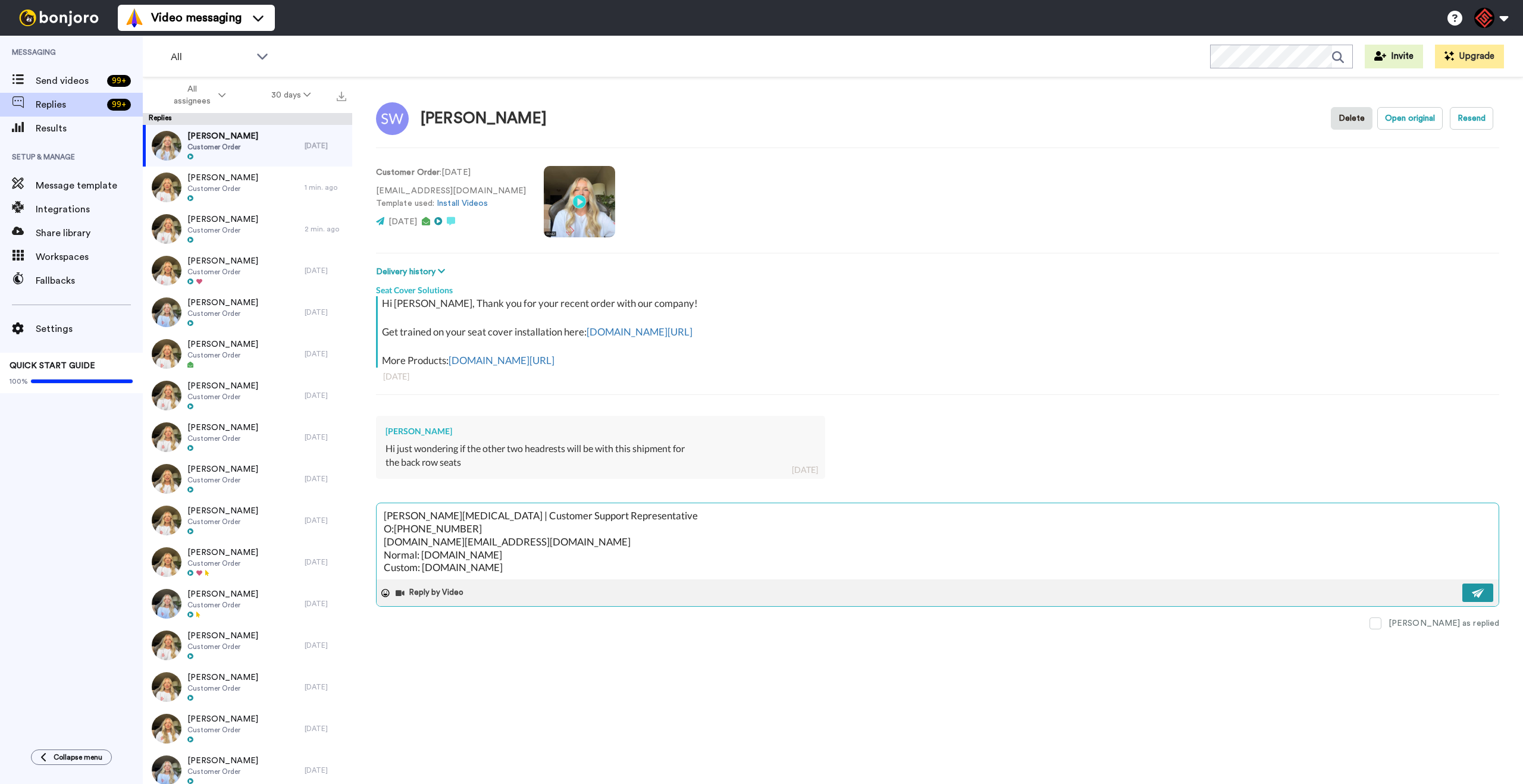
click at [1473, 594] on img at bounding box center [1478, 593] width 13 height 9
